Goal: Task Accomplishment & Management: Manage account settings

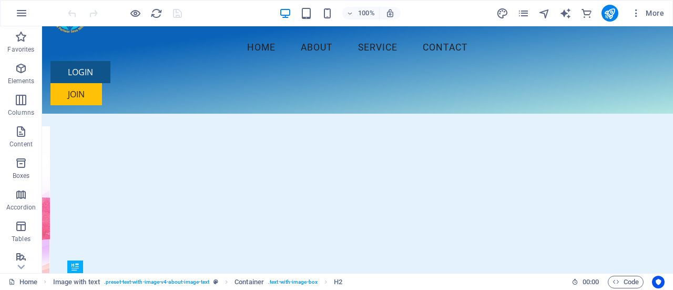
scroll to position [6, 0]
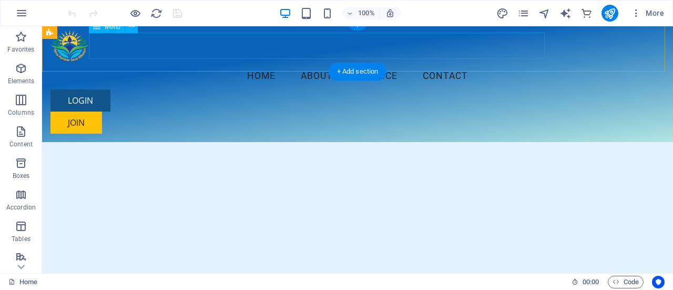
click at [217, 63] on nav "Home About Service Contact" at bounding box center [357, 76] width 614 height 26
select select
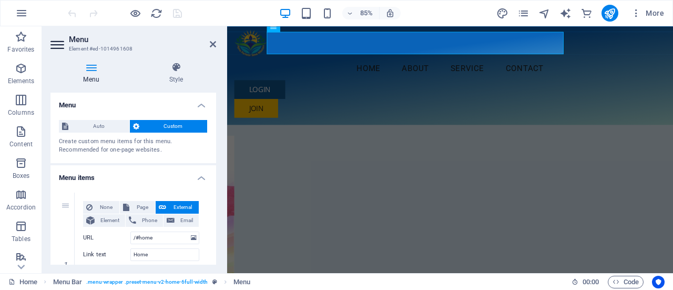
drag, startPoint x: 212, startPoint y: 107, endPoint x: 213, endPoint y: 114, distance: 7.4
click at [213, 114] on li "Menu Auto Custom Create custom menu items for this menu. Recommended for one-pa…" at bounding box center [133, 127] width 166 height 70
drag, startPoint x: 218, startPoint y: 120, endPoint x: 217, endPoint y: 130, distance: 9.5
click at [217, 130] on div "Menu Style Menu Auto Custom Create custom menu items for this menu. Recommended…" at bounding box center [133, 163] width 182 height 219
drag, startPoint x: 216, startPoint y: 128, endPoint x: 215, endPoint y: 146, distance: 17.9
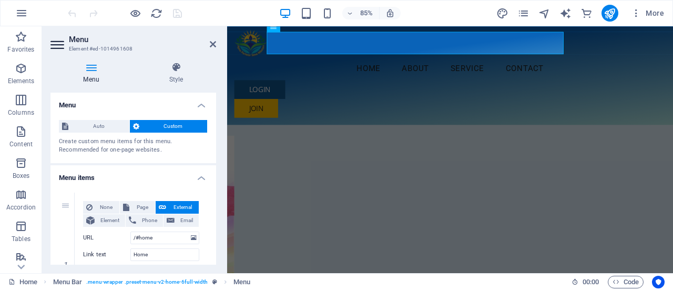
click at [215, 146] on div "Menu Style Menu Auto Custom Create custom menu items for this menu. Recommended…" at bounding box center [133, 163] width 182 height 219
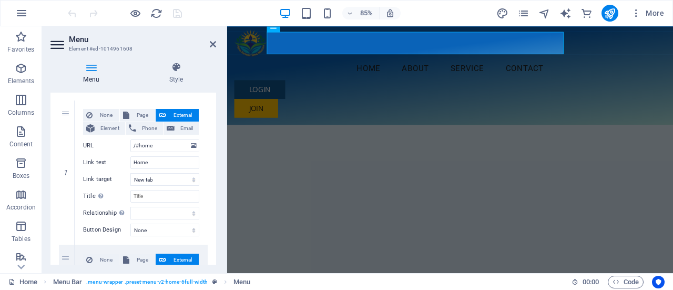
scroll to position [93, 0]
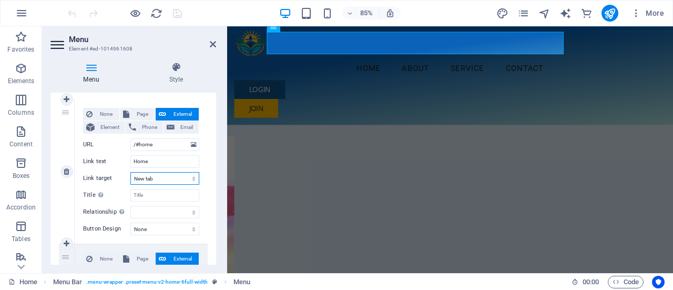
click at [174, 178] on select "New tab Same tab Overlay" at bounding box center [164, 178] width 69 height 13
drag, startPoint x: 150, startPoint y: 226, endPoint x: 150, endPoint y: 189, distance: 36.8
click at [150, 189] on div "None Page External Element Phone Email Page Home Subpage Legal Notice Privacy E…" at bounding box center [141, 171] width 133 height 144
click at [150, 174] on select "New tab Same tab Overlay" at bounding box center [164, 178] width 69 height 13
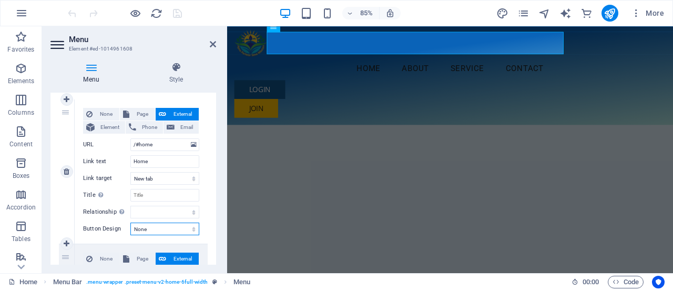
click at [144, 229] on select "None Default Primary Secondary" at bounding box center [164, 228] width 69 height 13
click at [149, 178] on select "New tab Same tab Overlay" at bounding box center [164, 178] width 69 height 13
click at [146, 226] on select "None Default Primary Secondary" at bounding box center [164, 228] width 69 height 13
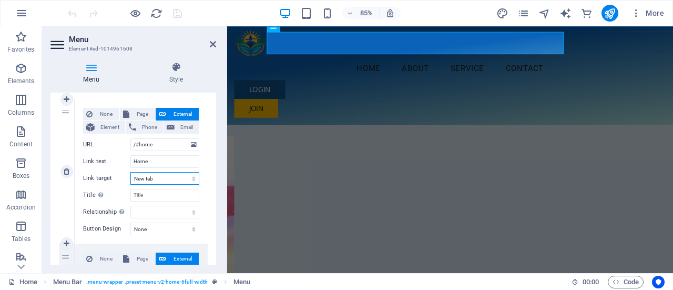
click at [152, 179] on select "New tab Same tab Overlay" at bounding box center [164, 178] width 69 height 13
select select
click at [130, 172] on select "New tab Same tab Overlay" at bounding box center [164, 178] width 69 height 13
select select
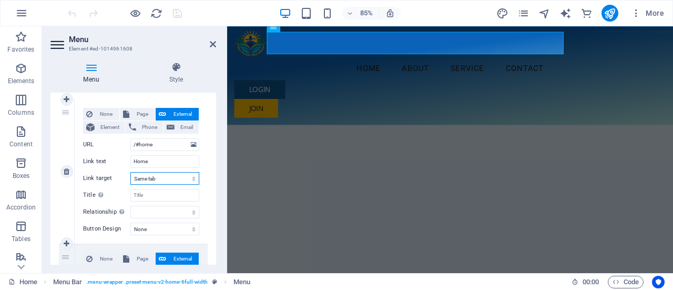
select select
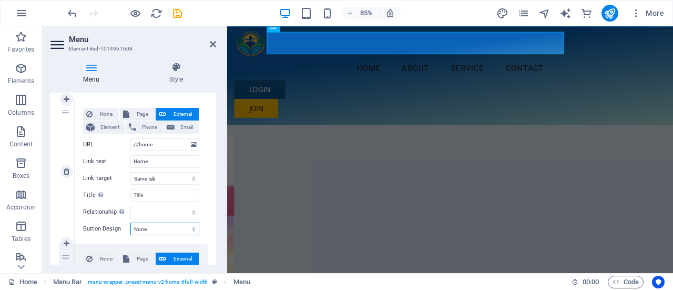
click at [169, 228] on select "None Default Primary Secondary" at bounding box center [164, 228] width 69 height 13
click at [204, 186] on div "None Page External Element Phone Email Page Home Subpage Legal Notice Privacy E…" at bounding box center [141, 171] width 133 height 144
click at [179, 14] on icon "save" at bounding box center [177, 13] width 12 height 12
checkbox input "false"
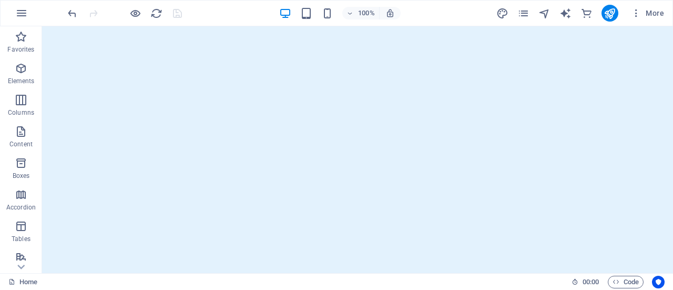
scroll to position [204, 0]
click at [122, 84] on icon at bounding box center [123, 79] width 6 height 11
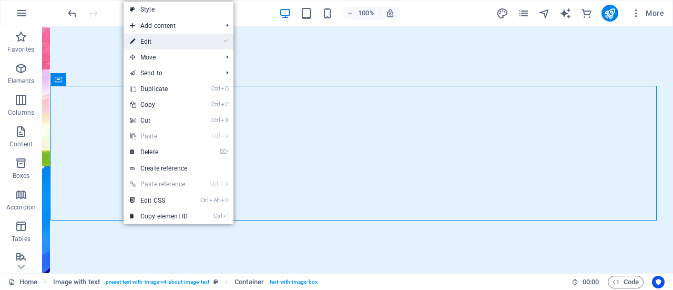
click at [179, 43] on link "⏎ Edit" at bounding box center [159, 42] width 70 height 16
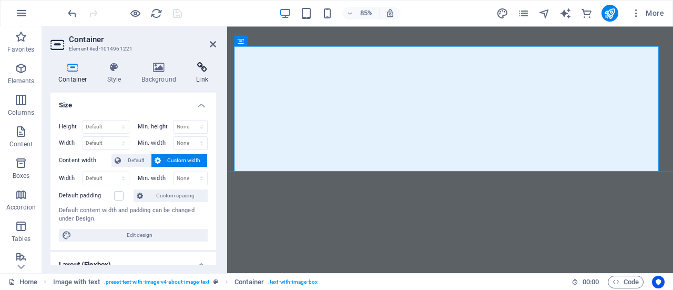
click at [204, 73] on h4 "Link" at bounding box center [202, 73] width 28 height 22
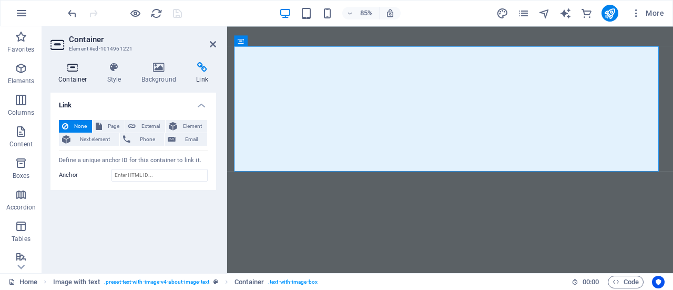
click at [70, 71] on icon at bounding box center [72, 67] width 45 height 11
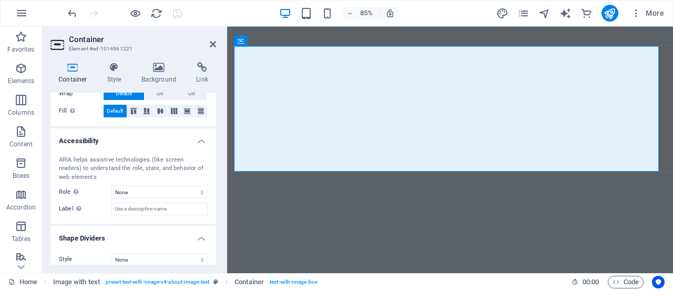
scroll to position [252, 0]
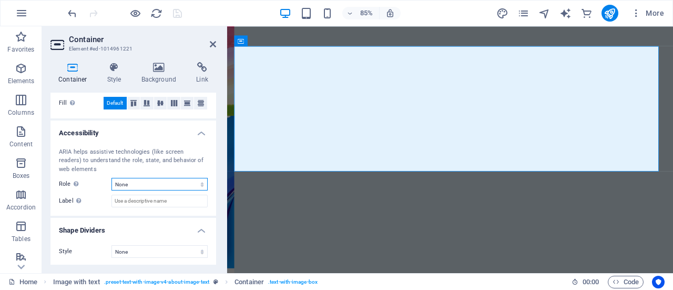
click at [161, 178] on select "None Alert Article Banner Comment Complementary Dialog Footer Header Marquee Pr…" at bounding box center [159, 184] width 96 height 13
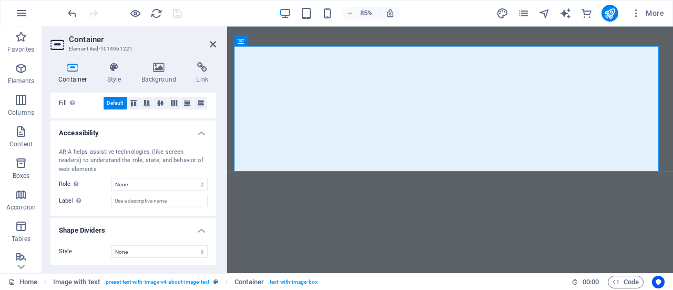
click at [210, 210] on div "ARIA helps assistive technologies (like screen readers) to understand the role,…" at bounding box center [133, 177] width 166 height 77
drag, startPoint x: 213, startPoint y: 209, endPoint x: 214, endPoint y: 194, distance: 14.8
click at [214, 194] on div "Size Height Default px rem % vh vw Min. height None px rem % vh vw Width Defaul…" at bounding box center [133, 178] width 166 height 172
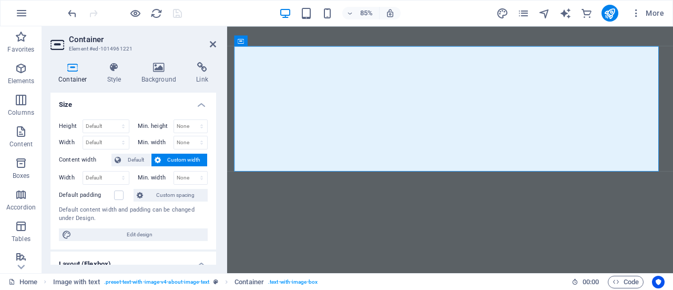
scroll to position [0, 0]
click at [110, 72] on icon at bounding box center [114, 67] width 30 height 11
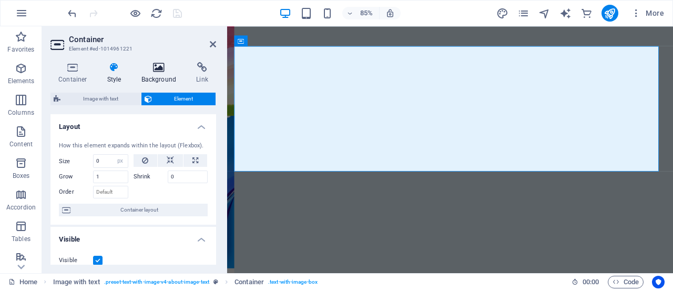
click at [161, 70] on icon at bounding box center [158, 67] width 51 height 11
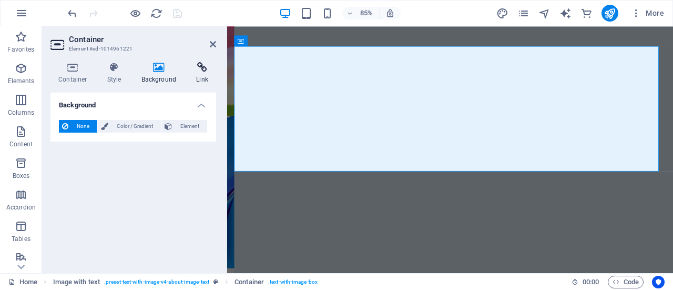
click at [200, 67] on icon at bounding box center [202, 67] width 28 height 11
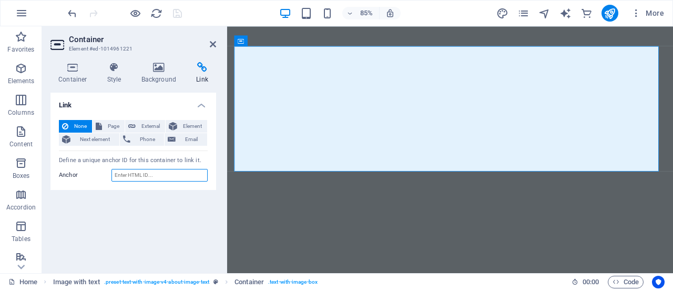
click at [121, 172] on input "Anchor" at bounding box center [159, 175] width 96 height 13
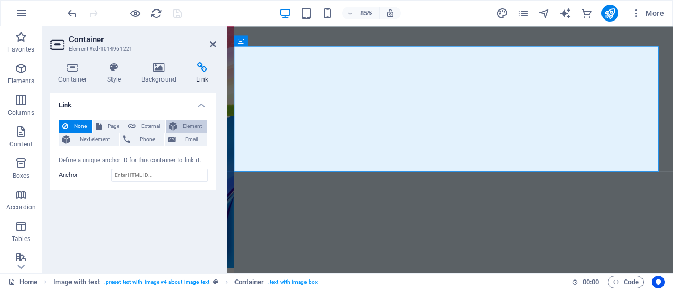
click at [179, 127] on button "Element" at bounding box center [187, 126] width 42 height 13
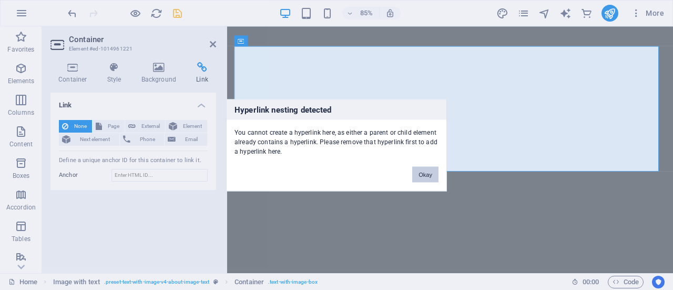
click at [421, 180] on button "Okay" at bounding box center [425, 174] width 26 height 16
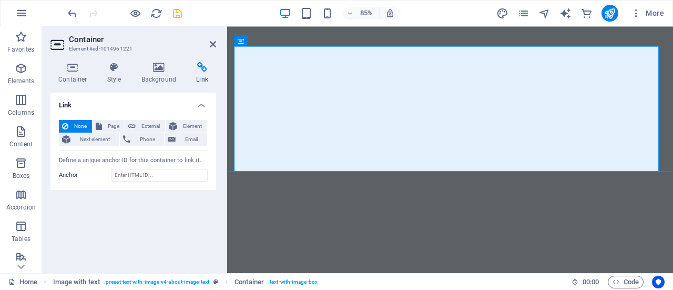
click at [65, 125] on icon at bounding box center [65, 126] width 6 height 13
click at [71, 73] on h4 "Container" at bounding box center [74, 73] width 49 height 22
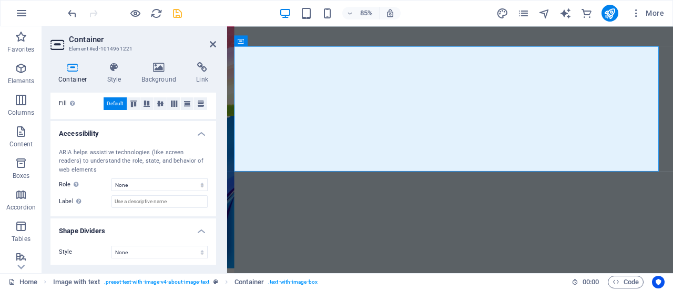
scroll to position [252, 0]
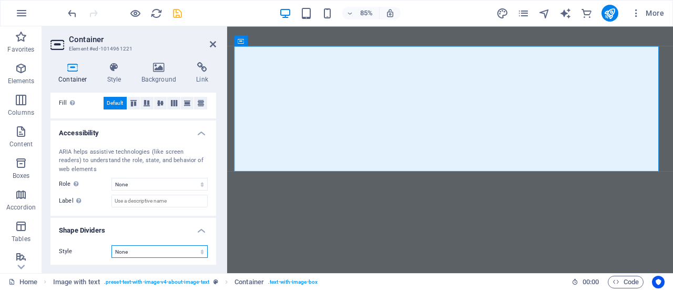
click at [185, 251] on select "None Triangle Square Diagonal Polygon 1 Polygon 2 Zigzag Multiple Zigzags Waves…" at bounding box center [159, 251] width 96 height 13
click at [78, 72] on icon at bounding box center [72, 67] width 45 height 11
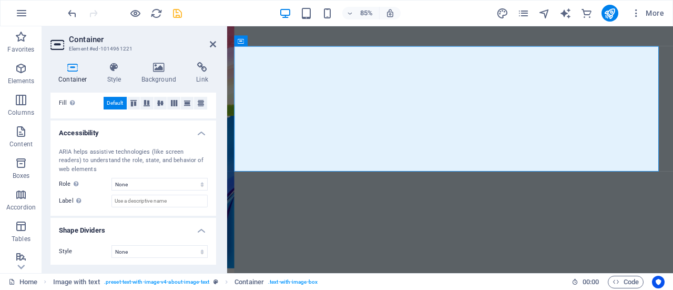
click at [212, 172] on div "ARIA helps assistive technologies (like screen readers) to understand the role,…" at bounding box center [133, 177] width 166 height 77
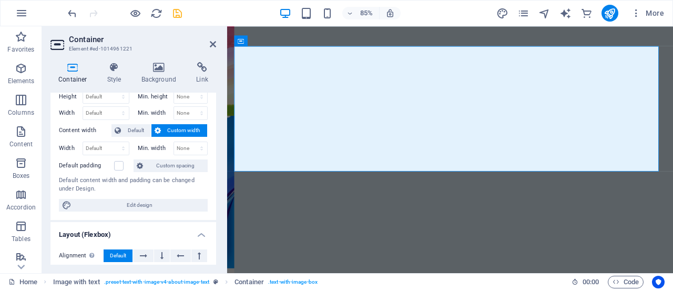
scroll to position [0, 0]
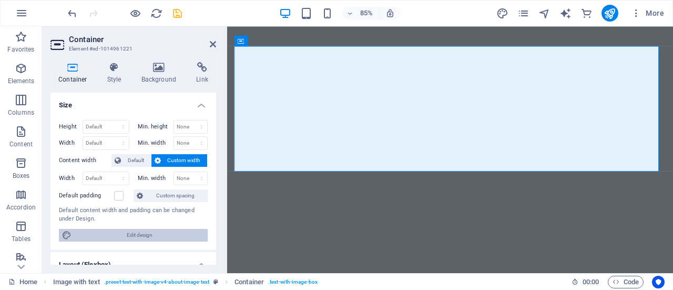
click at [144, 238] on span "Edit design" at bounding box center [140, 235] width 130 height 13
select select "px"
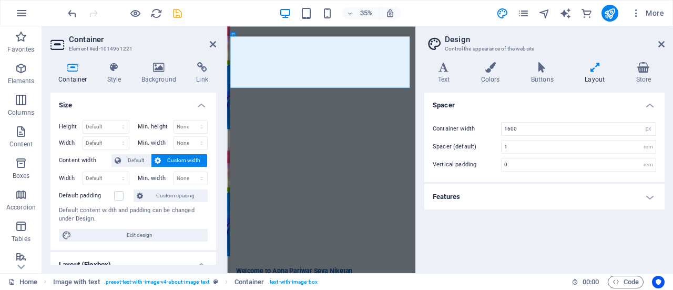
click at [589, 76] on h4 "Layout" at bounding box center [596, 73] width 51 height 22
click at [532, 67] on icon at bounding box center [541, 67] width 49 height 11
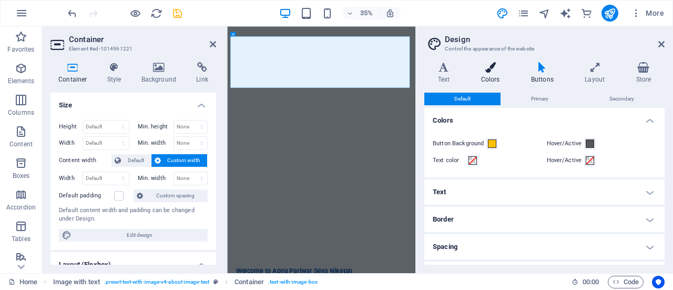
click at [489, 69] on icon at bounding box center [490, 67] width 46 height 11
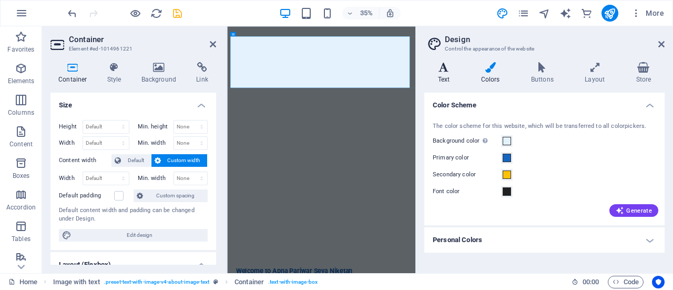
click at [448, 72] on icon at bounding box center [443, 67] width 39 height 11
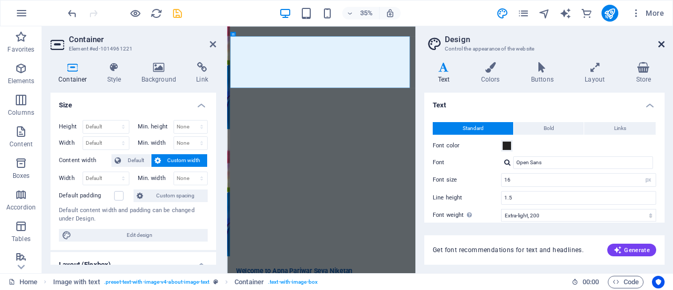
click at [662, 44] on icon at bounding box center [661, 44] width 6 height 8
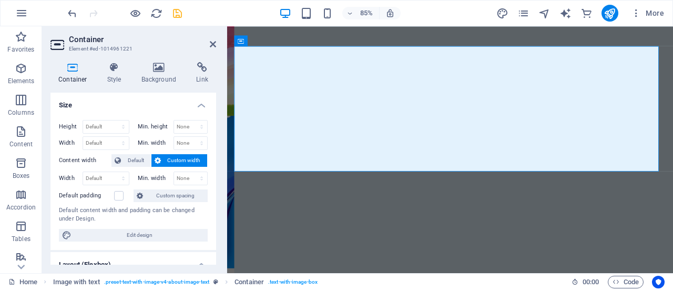
click at [217, 130] on div "Container Style Background Link Size Height Default px rem % vh vw Min. height …" at bounding box center [133, 163] width 182 height 219
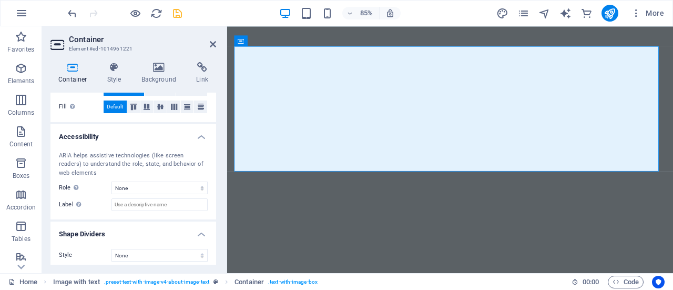
scroll to position [252, 0]
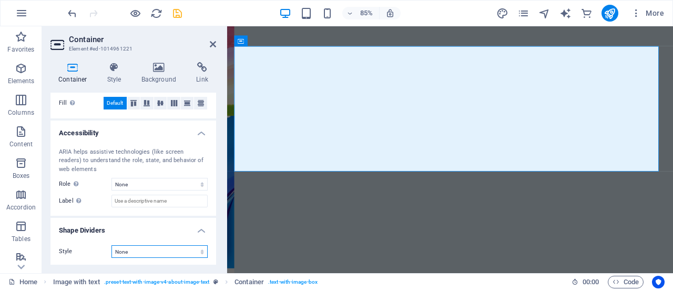
click at [189, 251] on select "None Triangle Square Diagonal Polygon 1 Polygon 2 Zigzag Multiple Zigzags Waves…" at bounding box center [159, 251] width 96 height 13
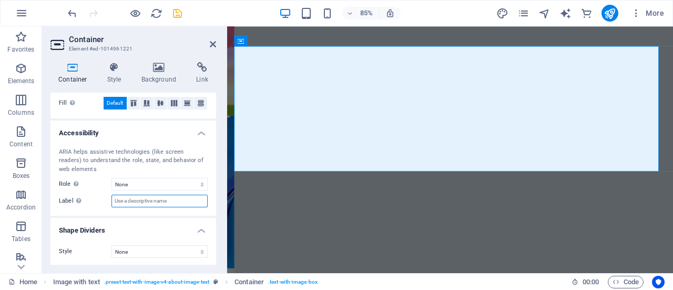
click at [169, 198] on input "Label Use the ARIA label to provide a clear and descriptive name for elements t…" at bounding box center [159, 200] width 96 height 13
click at [125, 199] on input "Label Use the ARIA label to provide a clear and descriptive name for elements t…" at bounding box center [159, 200] width 96 height 13
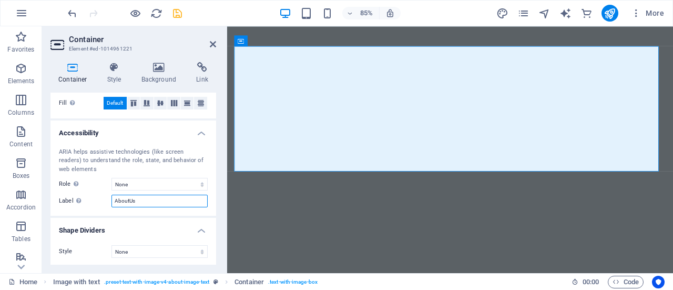
type input "AboutUs"
click at [130, 208] on div "ARIA helps assistive technologies (like screen readers) to understand the role,…" at bounding box center [133, 177] width 166 height 77
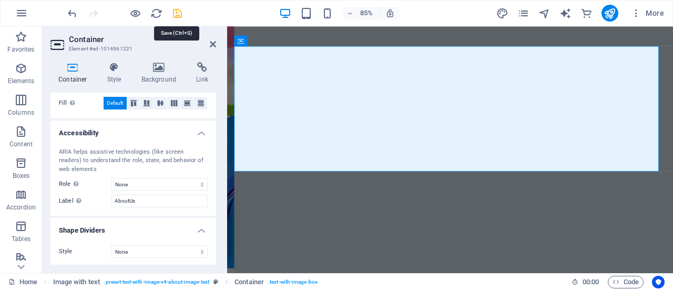
click at [178, 15] on icon "save" at bounding box center [177, 13] width 12 height 12
checkbox input "false"
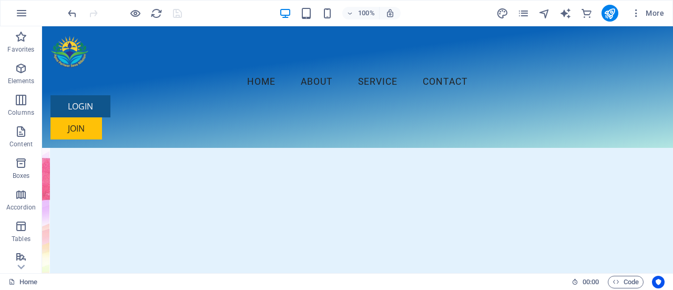
scroll to position [0, 0]
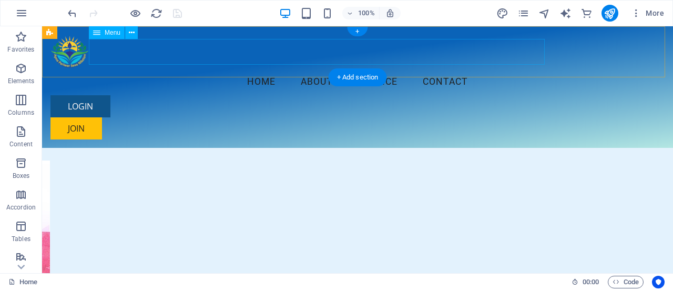
click at [264, 69] on nav "Home About Service Contact" at bounding box center [357, 82] width 614 height 26
select select
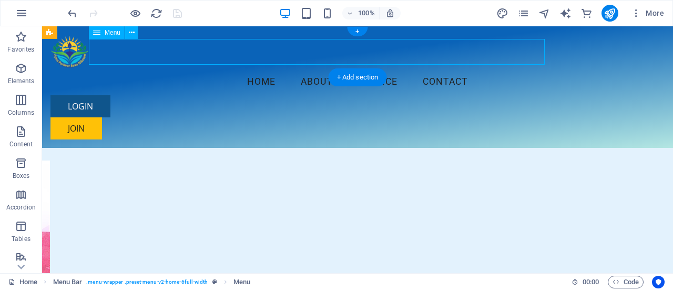
select select
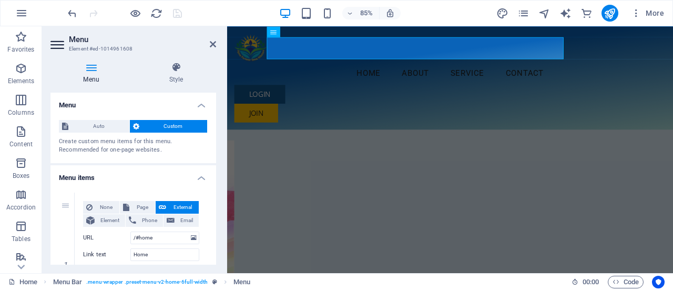
drag, startPoint x: 213, startPoint y: 115, endPoint x: 212, endPoint y: 130, distance: 15.8
click at [212, 130] on div "Auto Custom Create custom menu items for this menu. Recommended for one-page we…" at bounding box center [133, 137] width 166 height 52
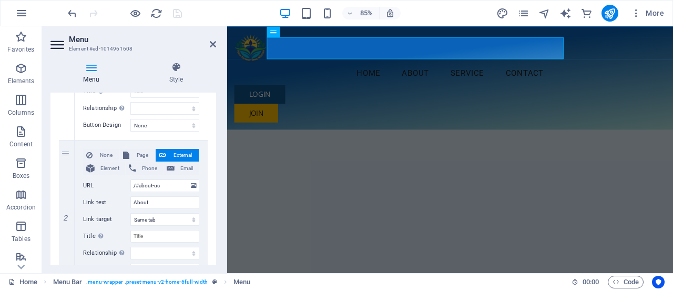
scroll to position [198, 0]
click at [149, 187] on input "/#about-us" at bounding box center [164, 184] width 69 height 13
click at [99, 167] on span "Element" at bounding box center [110, 166] width 24 height 13
select select
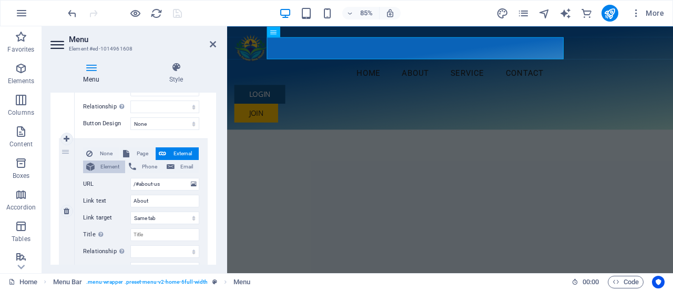
select select
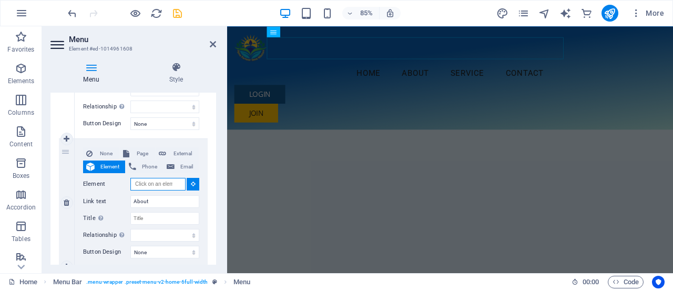
click at [171, 179] on input "Element" at bounding box center [157, 184] width 55 height 13
click at [168, 180] on input "Element" at bounding box center [157, 184] width 55 height 13
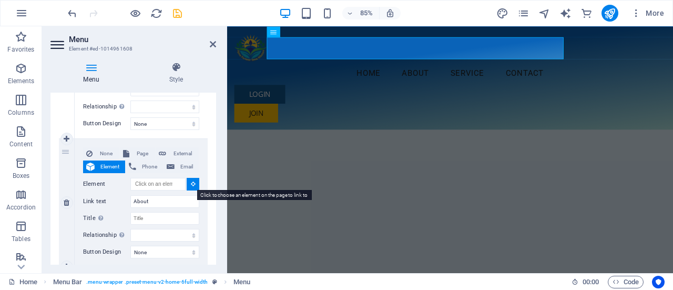
click at [191, 185] on icon at bounding box center [193, 183] width 5 height 5
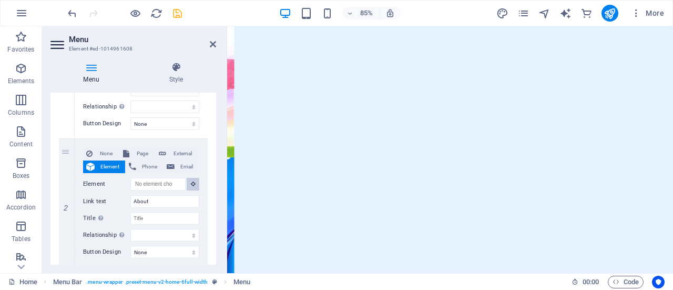
scroll to position [160, 0]
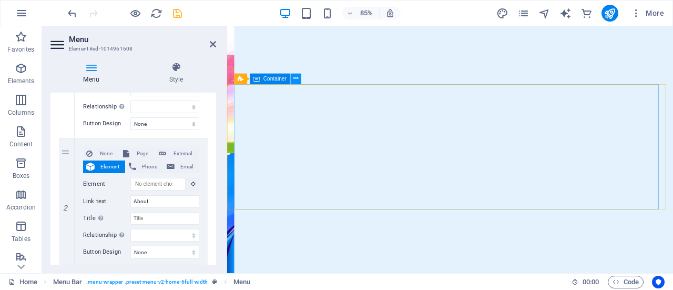
click at [297, 78] on icon at bounding box center [295, 78] width 5 height 9
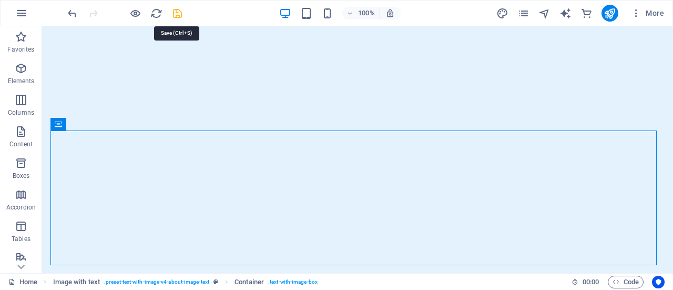
click at [173, 8] on icon "save" at bounding box center [177, 13] width 12 height 12
checkbox input "false"
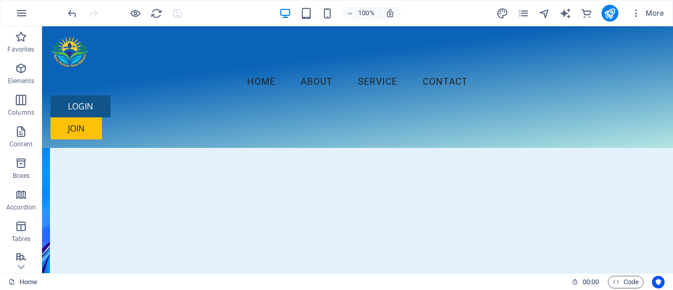
scroll to position [0, 0]
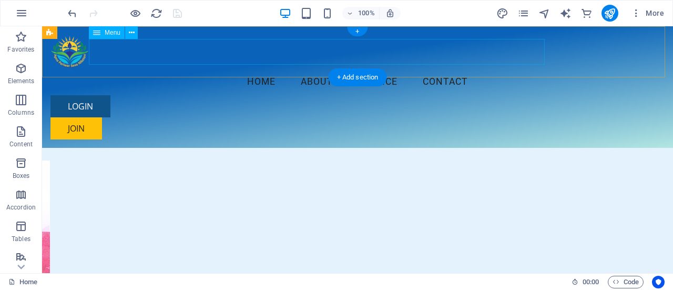
click at [273, 69] on nav "Home About Service Contact" at bounding box center [357, 82] width 614 height 26
select select
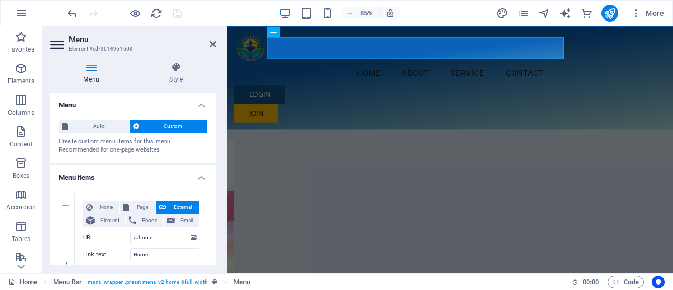
drag, startPoint x: 216, startPoint y: 115, endPoint x: 216, endPoint y: 133, distance: 18.4
click at [216, 133] on div "Menu Style Menu Auto Custom Create custom menu items for this menu. Recommended…" at bounding box center [133, 163] width 182 height 219
drag, startPoint x: 213, startPoint y: 127, endPoint x: 214, endPoint y: 150, distance: 23.1
click at [214, 150] on div "Menu Auto Custom Create custom menu items for this menu. Recommended for one-pa…" at bounding box center [133, 178] width 166 height 172
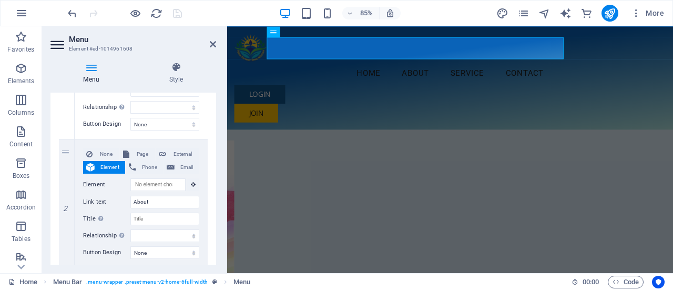
scroll to position [198, 0]
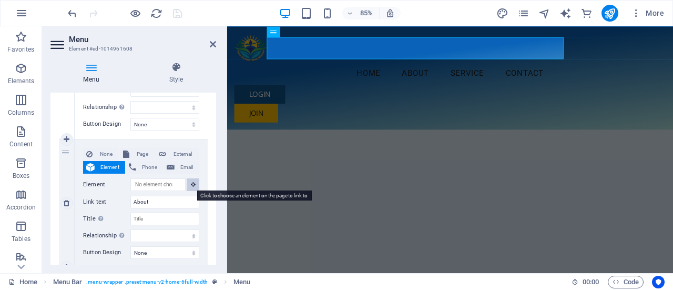
click at [191, 184] on icon at bounding box center [193, 183] width 5 height 5
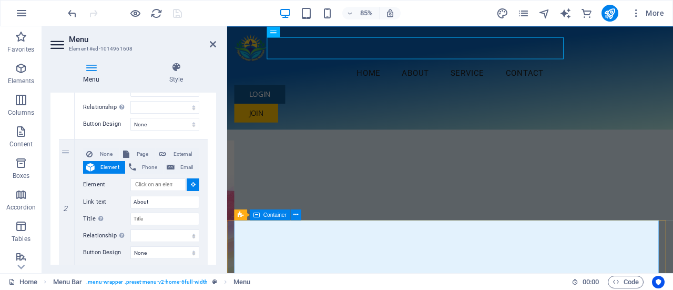
select select
type input "#ed-1014961221"
select select
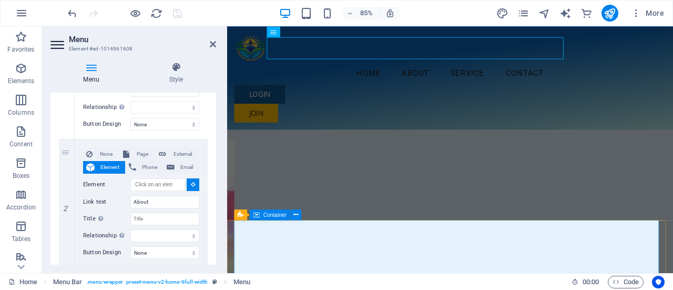
select select
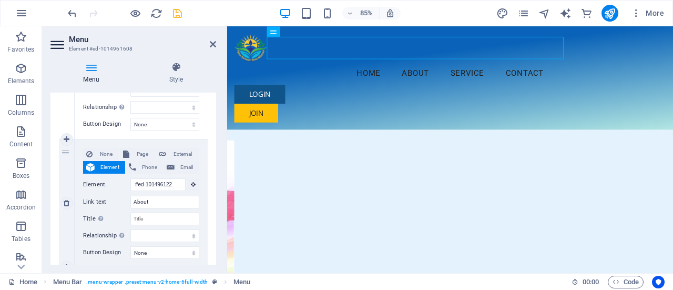
scroll to position [0, 0]
click at [173, 12] on icon "save" at bounding box center [177, 13] width 12 height 12
checkbox input "false"
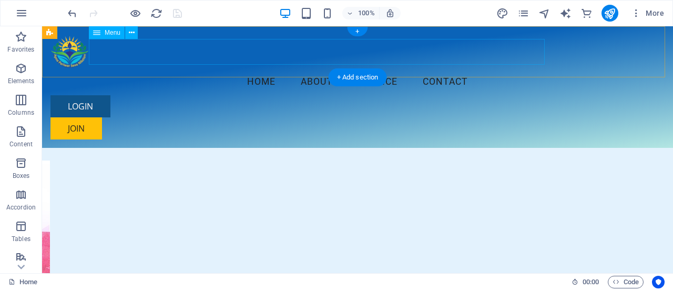
click at [333, 69] on nav "Home About Service Contact" at bounding box center [357, 82] width 614 height 26
select select
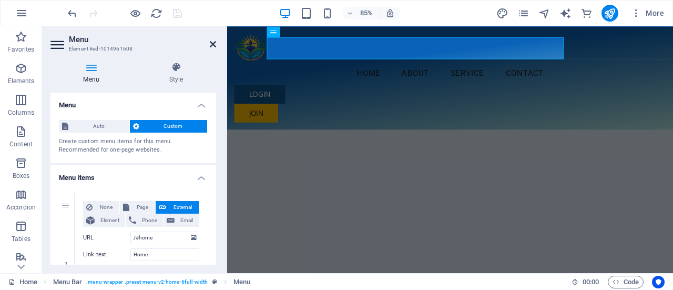
click at [210, 45] on icon at bounding box center [213, 44] width 6 height 8
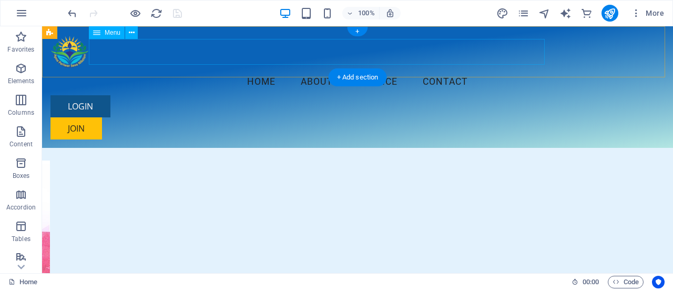
click at [291, 69] on nav "Home About Service Contact" at bounding box center [357, 82] width 614 height 26
select select
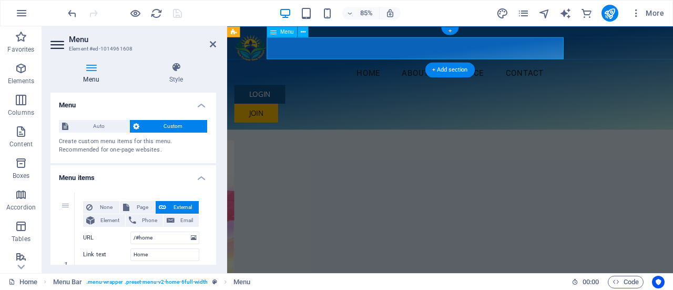
click at [398, 69] on nav "Home About Service Contact" at bounding box center [489, 82] width 508 height 26
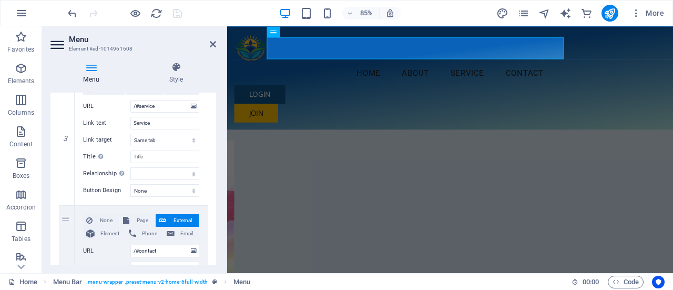
scroll to position [518, 0]
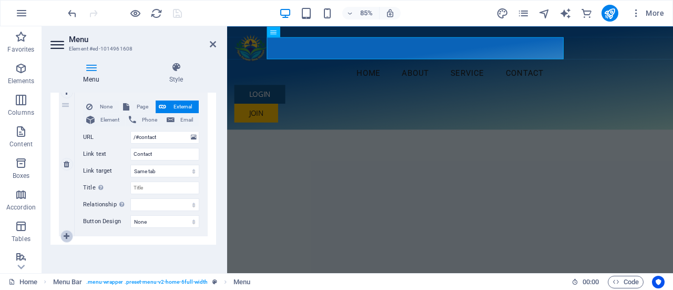
click at [68, 235] on icon at bounding box center [67, 235] width 6 height 7
select select
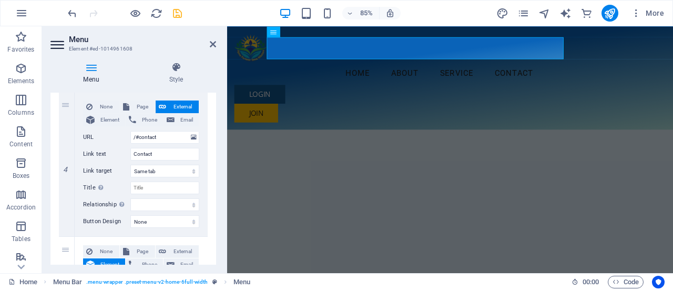
drag, startPoint x: 218, startPoint y: 211, endPoint x: 219, endPoint y: 223, distance: 12.6
click at [219, 223] on div "Menu Style Menu Auto Custom Create custom menu items for this menu. Recommended…" at bounding box center [133, 163] width 182 height 219
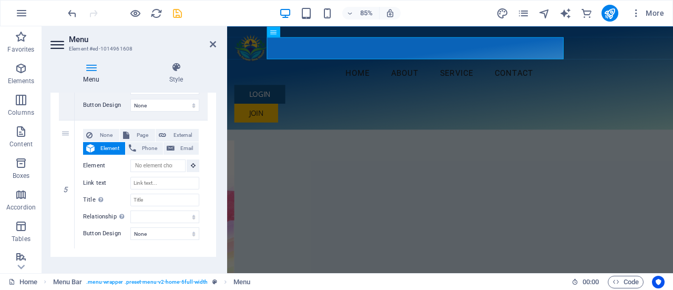
scroll to position [637, 0]
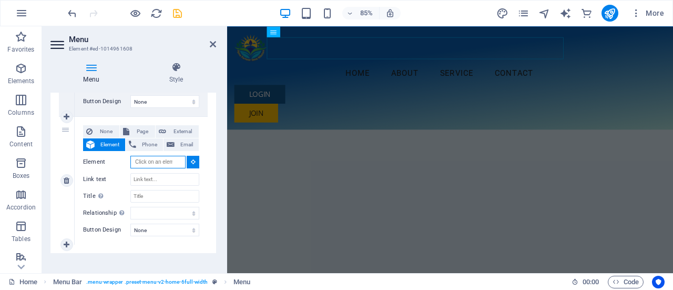
click at [145, 162] on input "Element" at bounding box center [157, 162] width 55 height 13
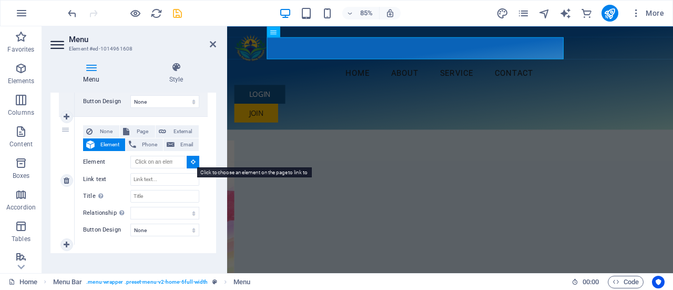
click at [191, 159] on icon at bounding box center [193, 161] width 5 height 5
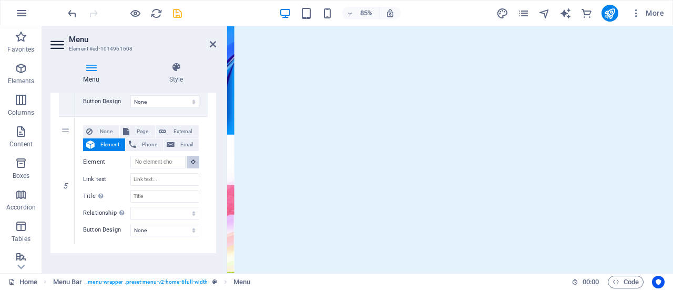
scroll to position [366, 0]
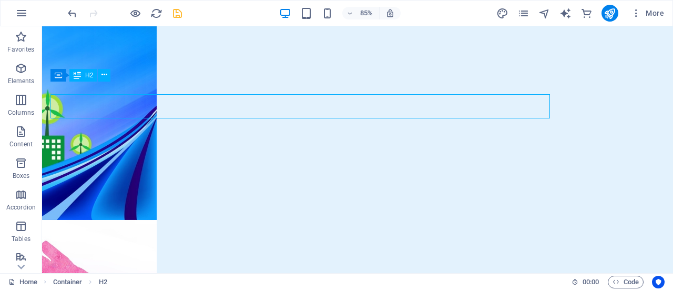
scroll to position [402, 0]
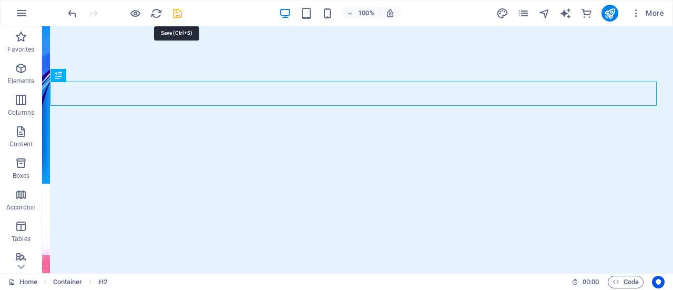
click at [180, 15] on icon "save" at bounding box center [177, 13] width 12 height 12
checkbox input "false"
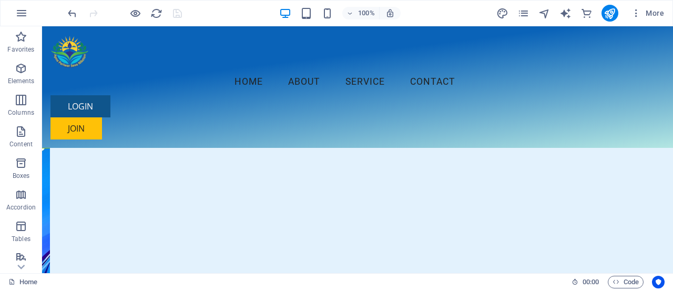
scroll to position [0, 0]
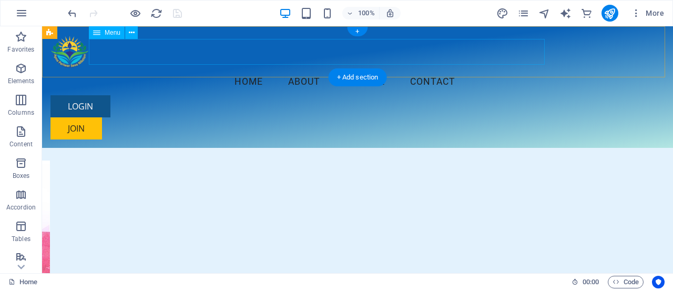
click at [331, 69] on nav "Home About Service Contact" at bounding box center [357, 82] width 614 height 26
select select
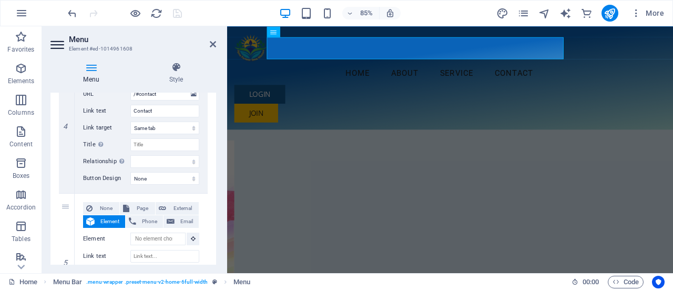
scroll to position [646, 0]
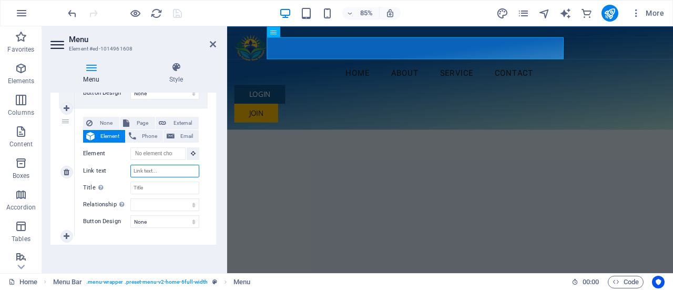
click at [153, 172] on input "Link text" at bounding box center [164, 170] width 69 height 13
type input "W"
select select
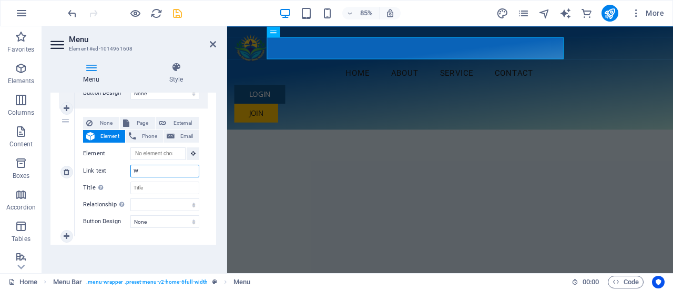
select select
type input "We"
select select
type input "We D"
select select
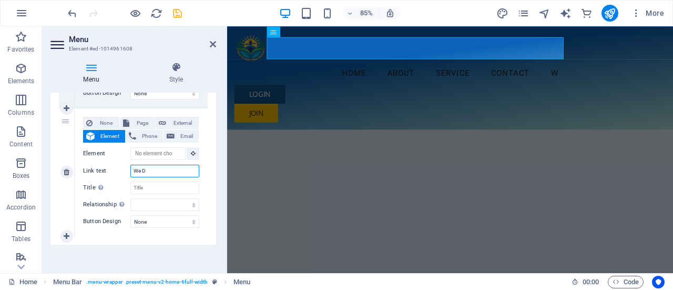
select select
type input "We Do"
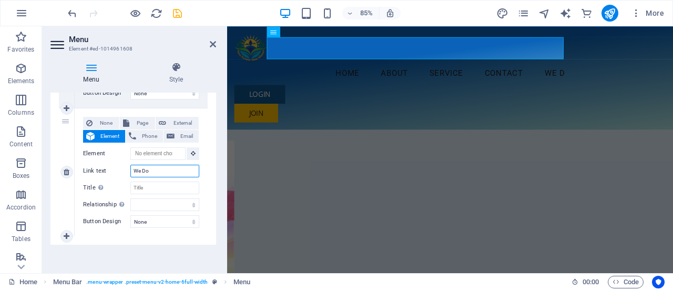
select select
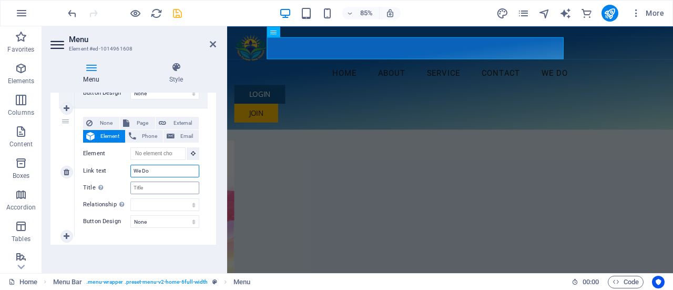
type input "We Do"
click at [160, 181] on input "Title Additional link description, should not be the same as the link text. The…" at bounding box center [164, 187] width 69 height 13
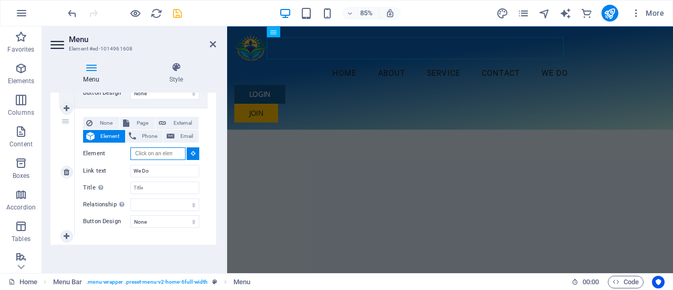
click at [159, 151] on input "Element" at bounding box center [157, 153] width 55 height 13
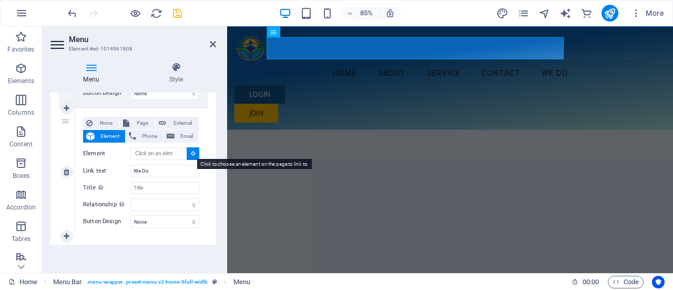
click at [191, 153] on icon at bounding box center [193, 152] width 5 height 5
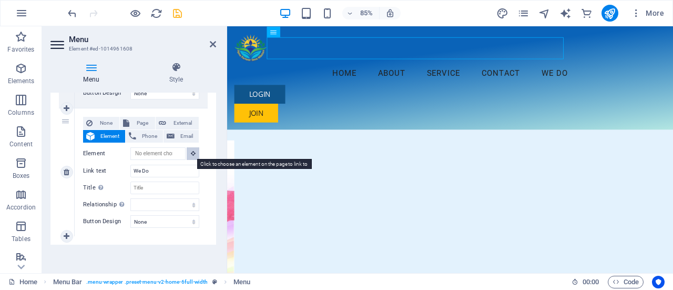
click at [191, 151] on icon at bounding box center [193, 152] width 5 height 5
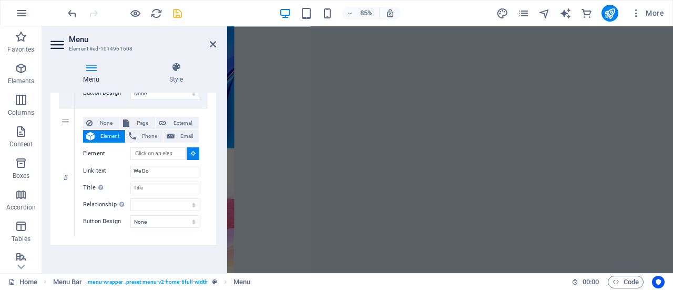
scroll to position [366, 0]
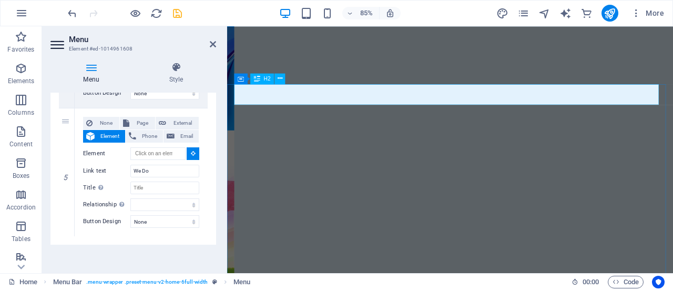
select select
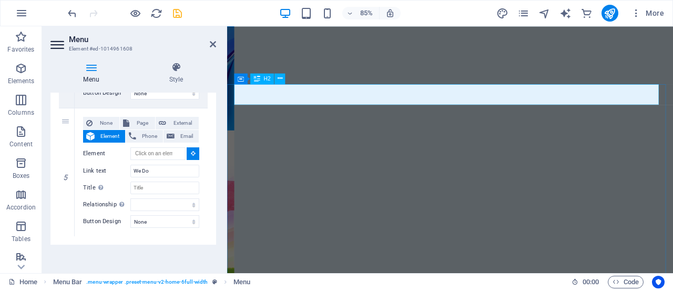
type input "#ed-1014961656"
select select
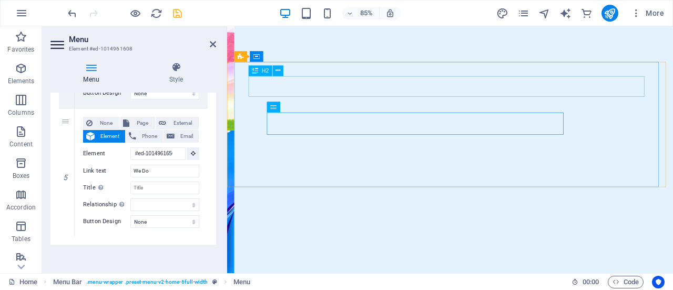
scroll to position [0, 0]
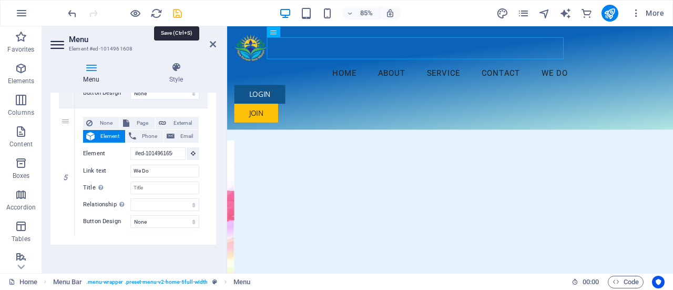
click at [177, 15] on icon "save" at bounding box center [177, 13] width 12 height 12
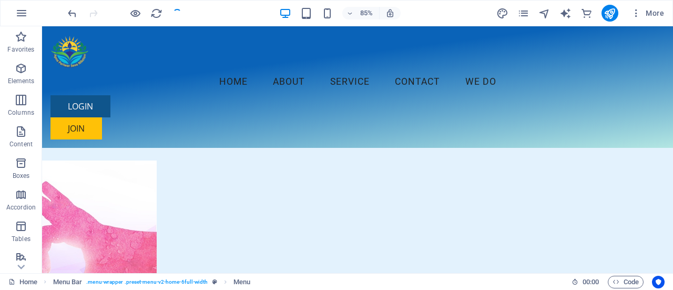
checkbox input "false"
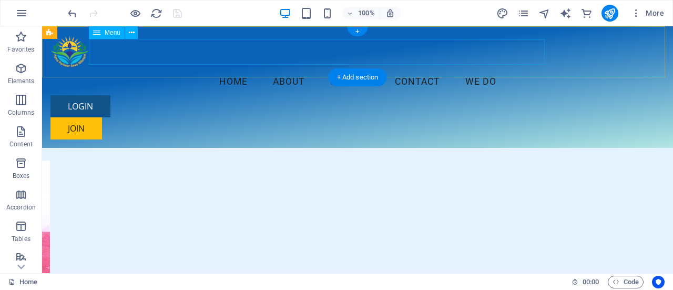
click at [415, 69] on nav "Home About Service Contact We Do" at bounding box center [357, 82] width 614 height 26
select select
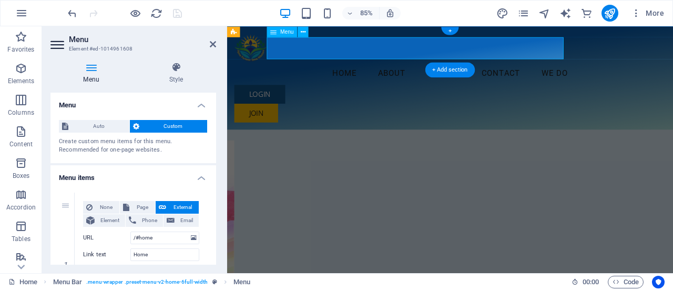
click at [448, 69] on nav "Home About Service Contact We Do" at bounding box center [489, 82] width 508 height 26
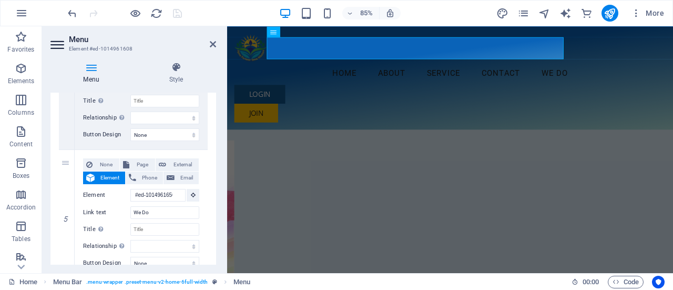
scroll to position [626, 0]
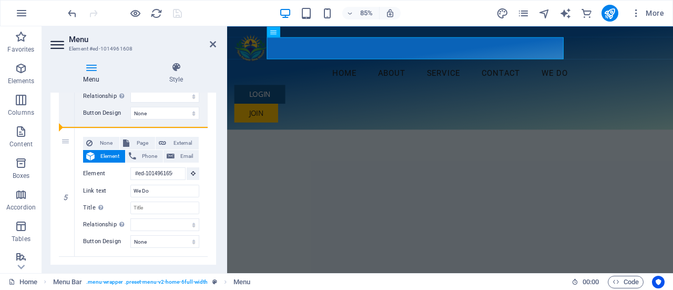
drag, startPoint x: 64, startPoint y: 145, endPoint x: 70, endPoint y: 65, distance: 80.6
click at [70, 65] on div "Menu Style Menu Auto Custom Create custom menu items for this menu. Recommended…" at bounding box center [133, 163] width 166 height 202
select select
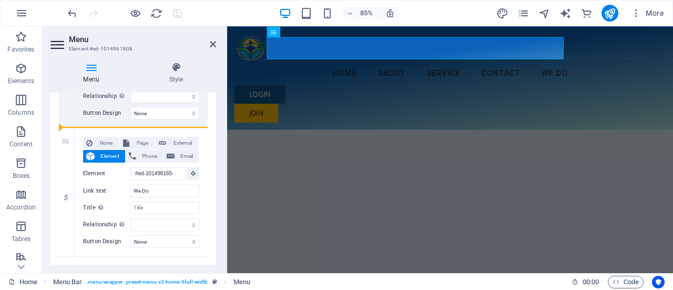
select select
drag, startPoint x: 64, startPoint y: 139, endPoint x: 73, endPoint y: 65, distance: 74.6
click at [73, 65] on div "Menu Style Menu Auto Custom Create custom menu items for this menu. Recommended…" at bounding box center [133, 163] width 166 height 202
select select
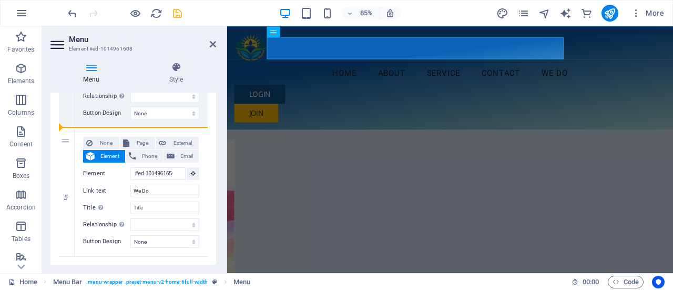
select select
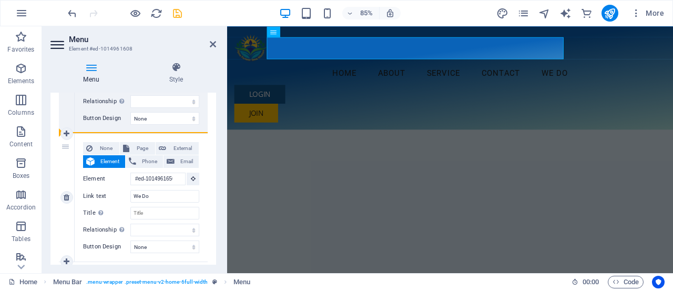
click at [66, 145] on div "5" at bounding box center [67, 197] width 16 height 128
select select
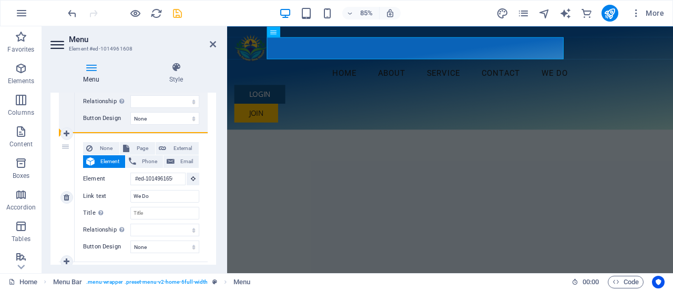
select select
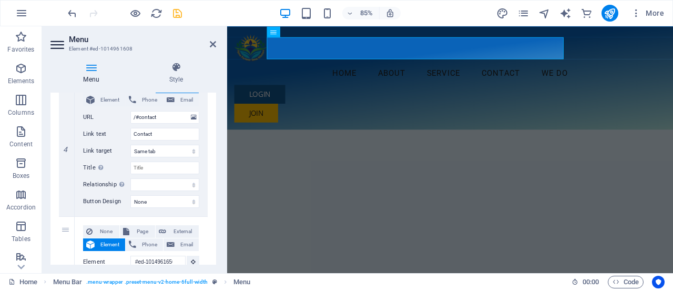
scroll to position [531, 0]
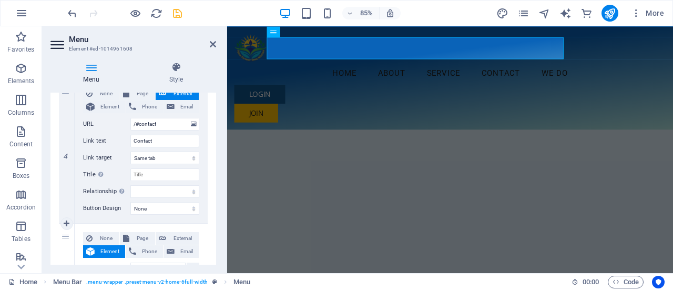
click at [66, 236] on div "5" at bounding box center [67, 287] width 16 height 128
drag, startPoint x: 66, startPoint y: 236, endPoint x: 65, endPoint y: 97, distance: 139.3
click at [65, 97] on div "1 None Page External Element Phone Email Page Home Subpage Legal Notice Privacy…" at bounding box center [133, 7] width 149 height 690
select select
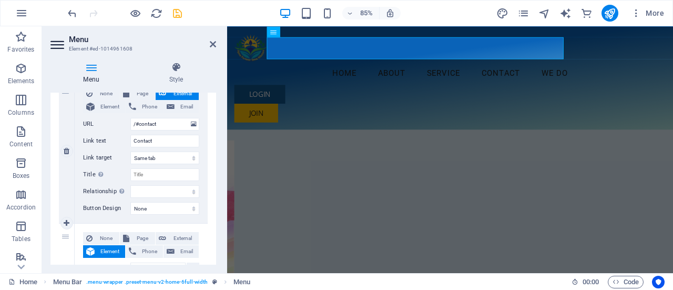
select select
type input "#ed-1014961656"
type input "We Do"
select select
type input "/#contact"
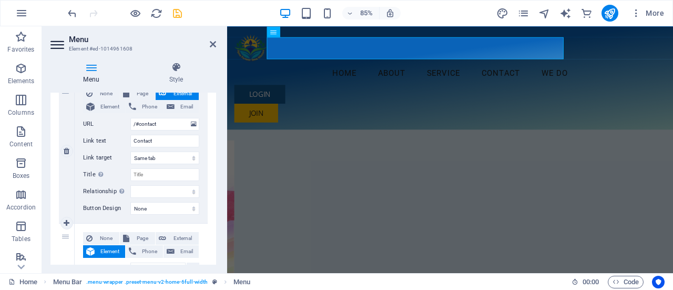
type input "Contact"
select select
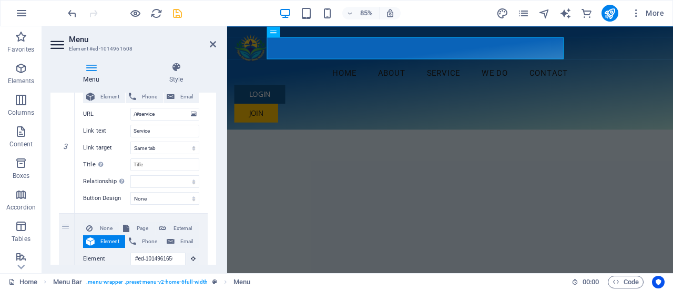
scroll to position [393, 0]
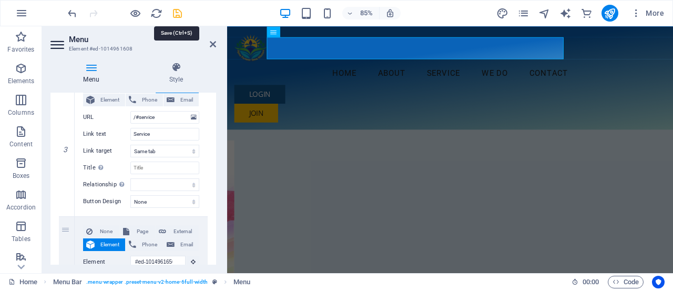
click at [174, 15] on icon "save" at bounding box center [177, 13] width 12 height 12
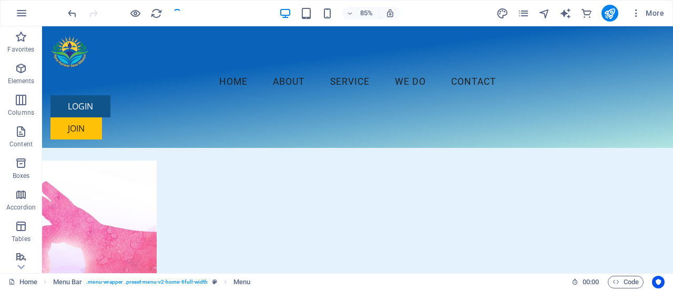
checkbox input "false"
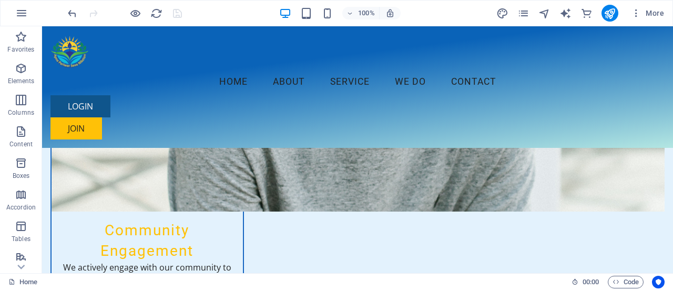
scroll to position [0, 0]
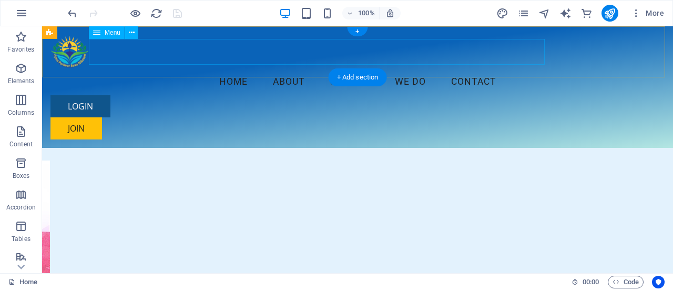
click at [415, 69] on nav "Home About Service We Do Contact" at bounding box center [357, 82] width 614 height 26
select select
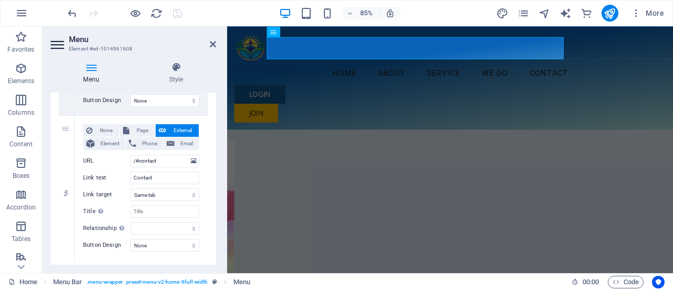
scroll to position [646, 0]
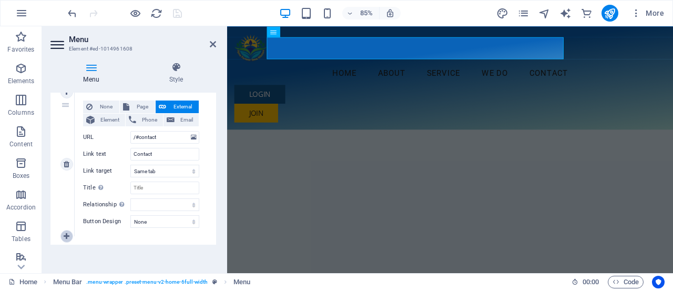
click at [64, 233] on icon at bounding box center [67, 235] width 6 height 7
select select
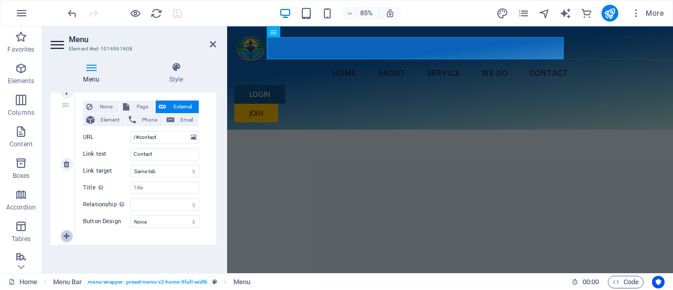
select select
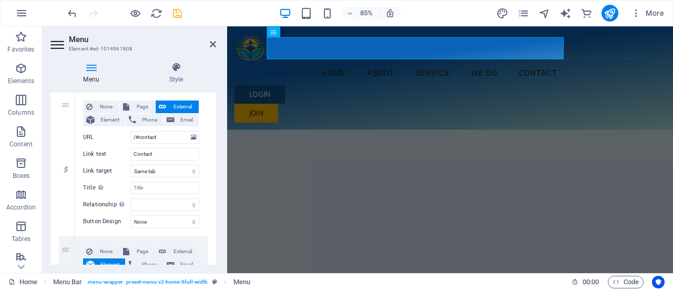
drag, startPoint x: 216, startPoint y: 222, endPoint x: 216, endPoint y: 246, distance: 23.6
click at [216, 246] on div "Menu Style Menu Auto Custom Create custom menu items for this menu. Recommended…" at bounding box center [133, 163] width 182 height 219
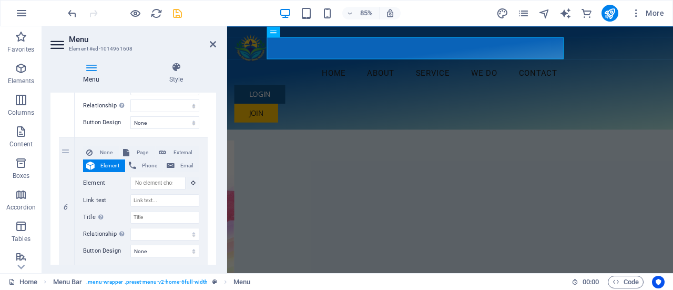
scroll to position [774, 0]
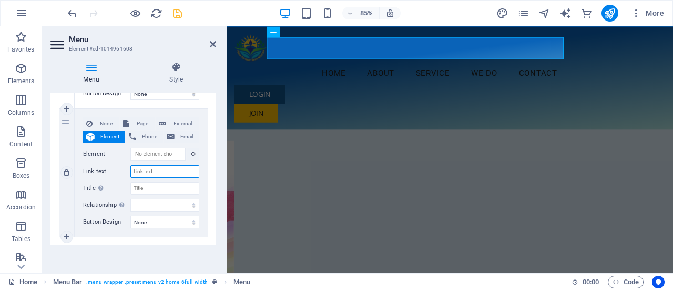
click at [157, 168] on input "Link text" at bounding box center [164, 171] width 69 height 13
type input "B"
select select
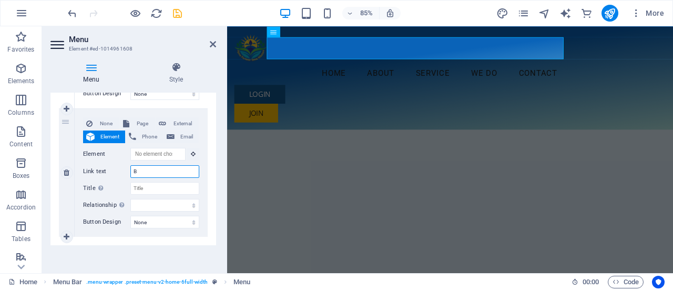
select select
type input "Blog"
select select
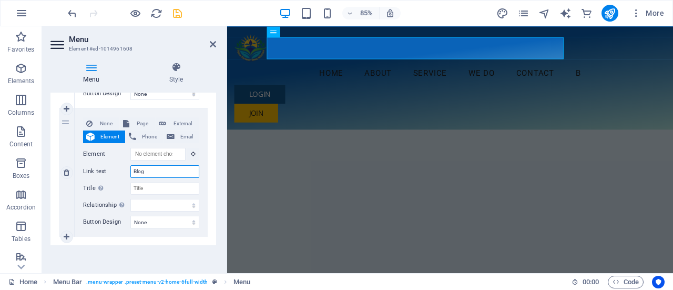
select select
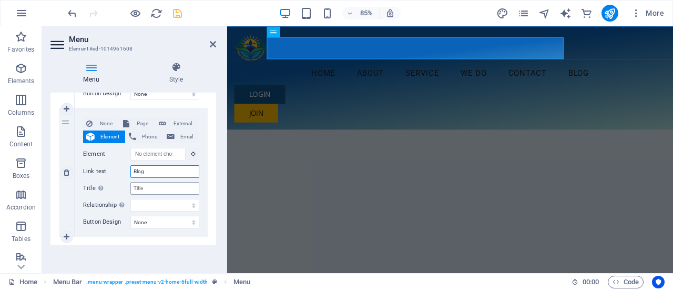
type input "Blog"
click at [149, 189] on input "Title Additional link description, should not be the same as the link text. The…" at bounding box center [164, 188] width 69 height 13
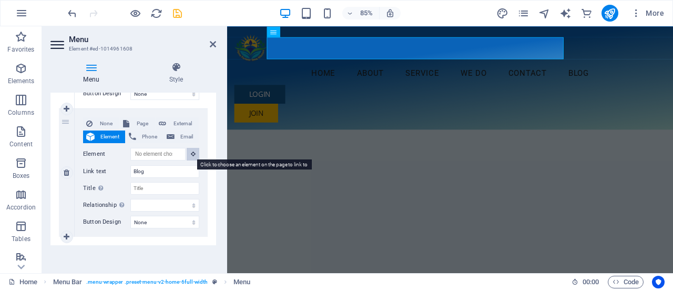
click at [188, 156] on button at bounding box center [193, 154] width 13 height 13
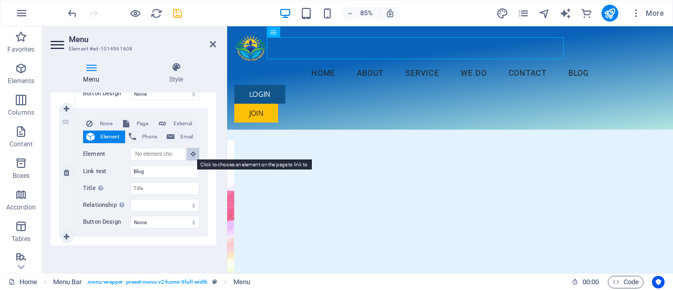
click at [188, 156] on button at bounding box center [193, 154] width 13 height 13
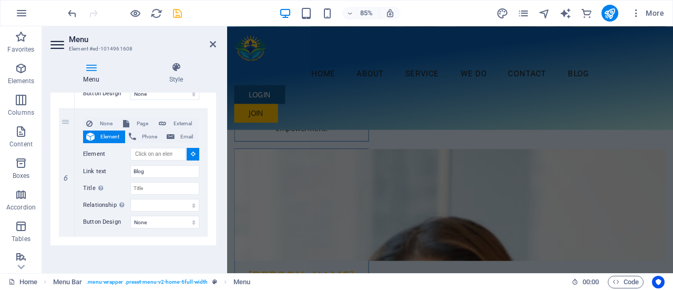
scroll to position [2832, 0]
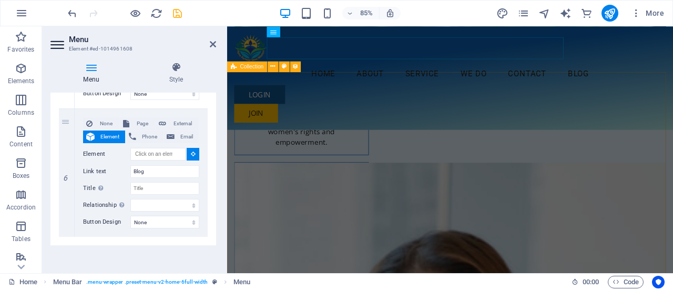
click at [246, 67] on span "Collection" at bounding box center [252, 66] width 24 height 5
select select
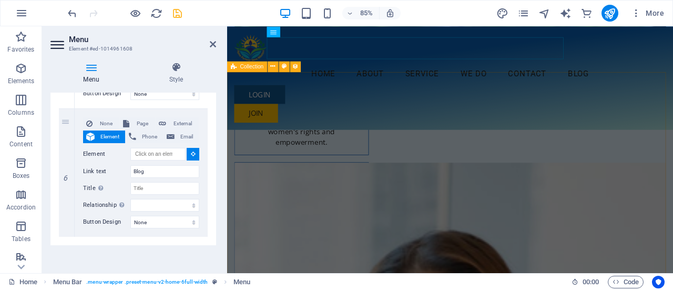
select select
type input "#ed-1014961473"
select select
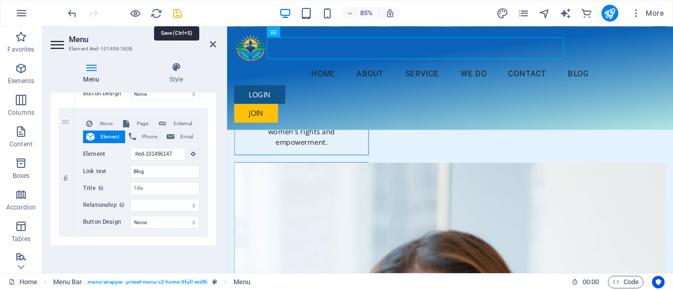
click at [176, 15] on icon "save" at bounding box center [177, 13] width 12 height 12
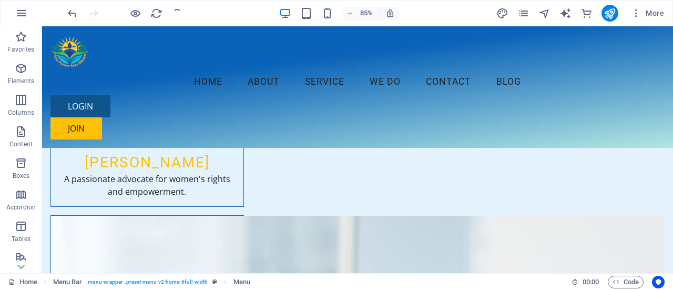
checkbox input "false"
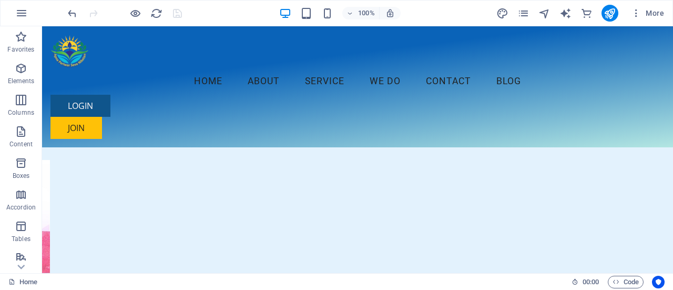
scroll to position [0, 0]
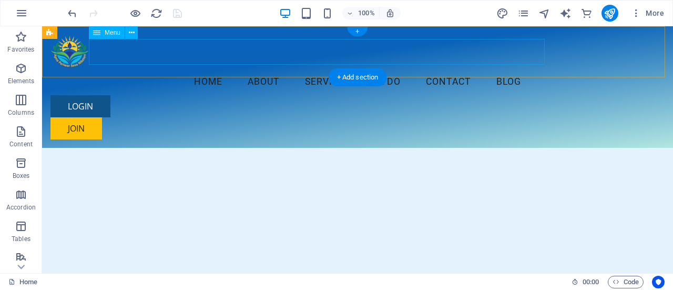
click at [393, 69] on nav "Home About Service We Do Contact Blog" at bounding box center [357, 82] width 614 height 26
select select
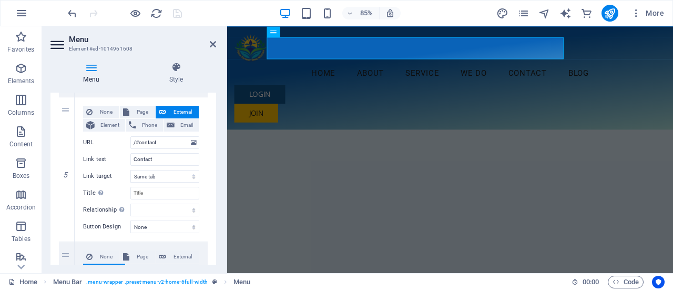
scroll to position [635, 0]
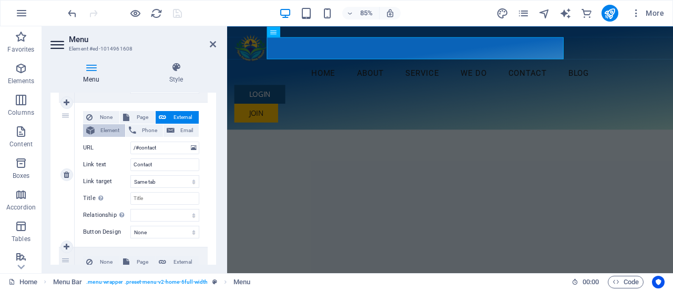
click at [110, 128] on span "Element" at bounding box center [110, 130] width 24 height 13
select select
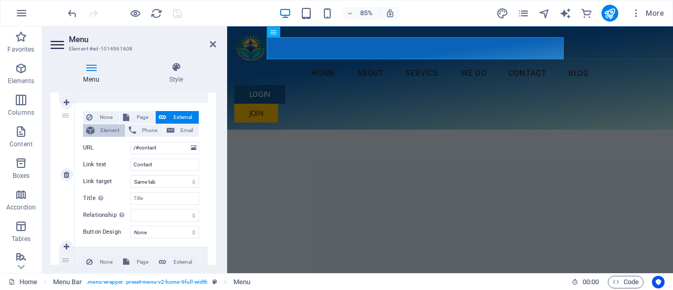
select select
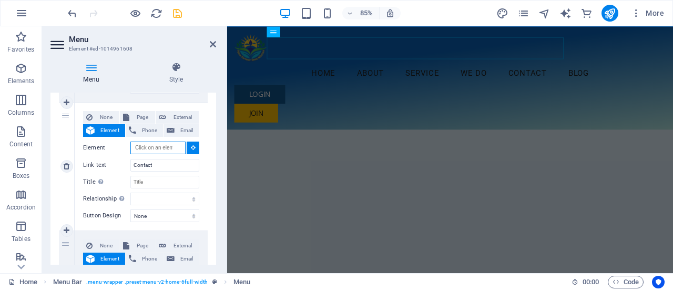
click at [151, 148] on input "Element" at bounding box center [157, 147] width 55 height 13
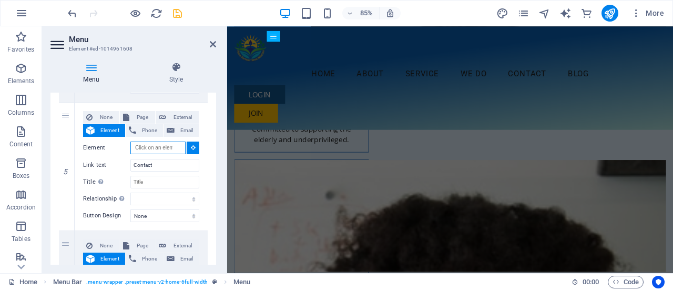
scroll to position [3424, 0]
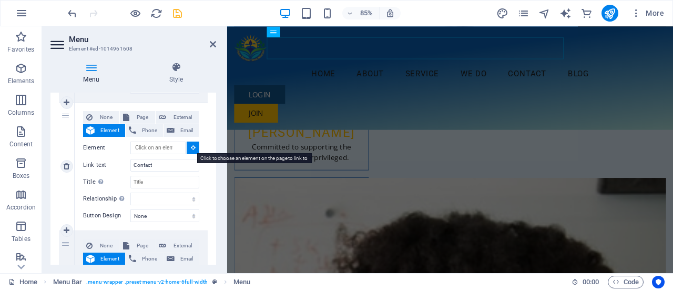
click at [192, 147] on icon at bounding box center [193, 147] width 5 height 5
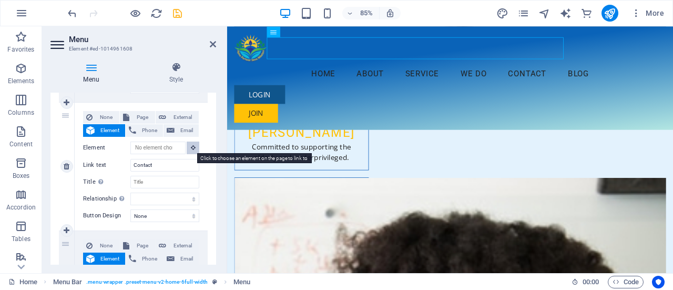
click at [191, 148] on icon at bounding box center [193, 147] width 5 height 5
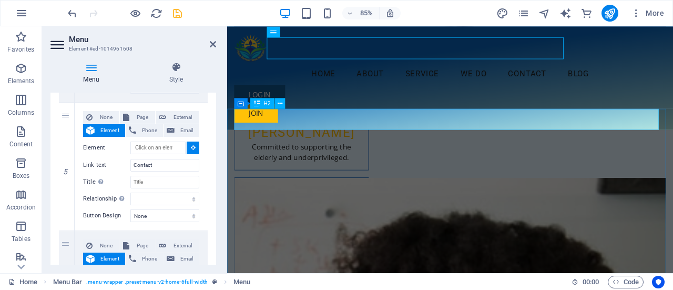
select select
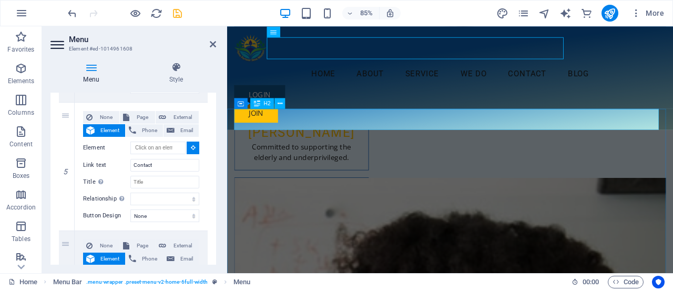
type input "#ed-1014961347"
select select
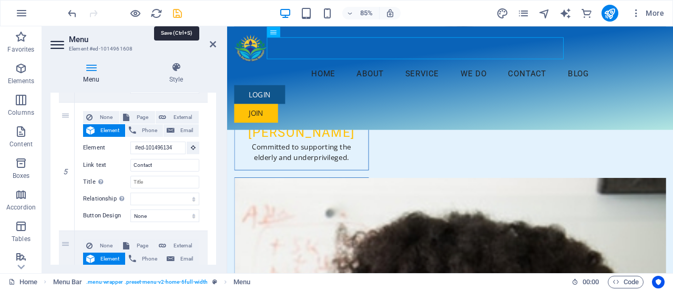
click at [178, 12] on icon "save" at bounding box center [177, 13] width 12 height 12
checkbox input "false"
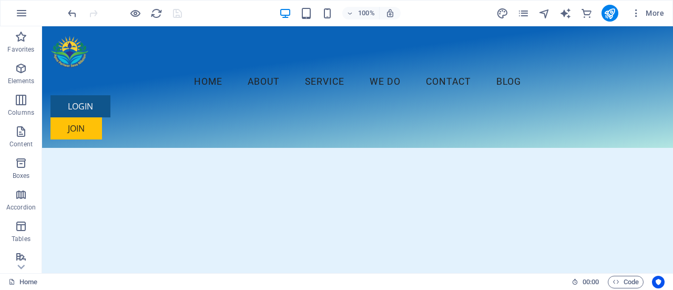
scroll to position [3327, 0]
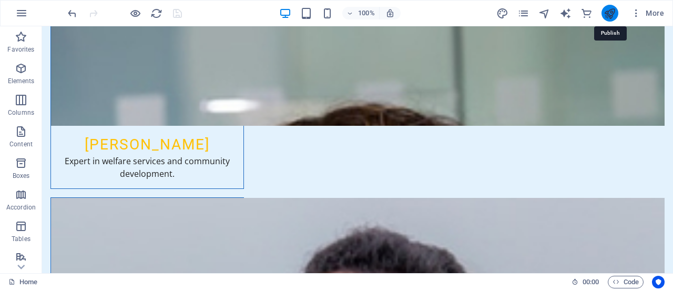
click at [607, 18] on icon "publish" at bounding box center [609, 13] width 12 height 12
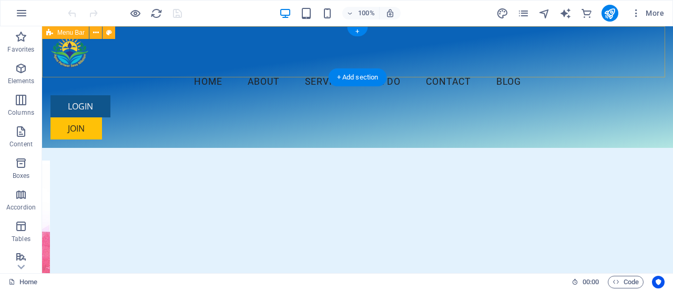
click at [157, 67] on div "Menu Home About Service We Do Contact Blog LOGIN JOIN" at bounding box center [357, 86] width 631 height 121
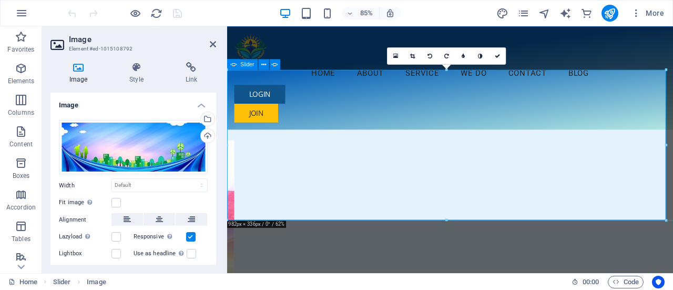
click at [246, 66] on span "Slider" at bounding box center [248, 63] width 14 height 5
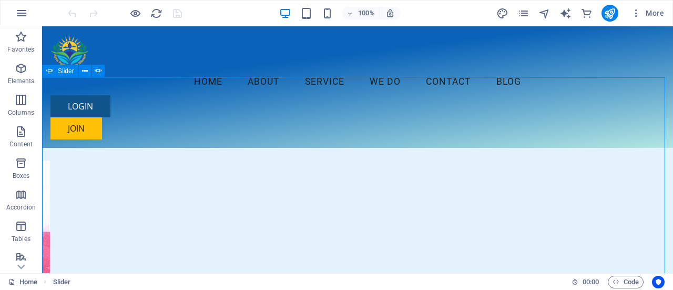
click at [50, 73] on icon at bounding box center [49, 71] width 7 height 13
select select "ms"
select select "s"
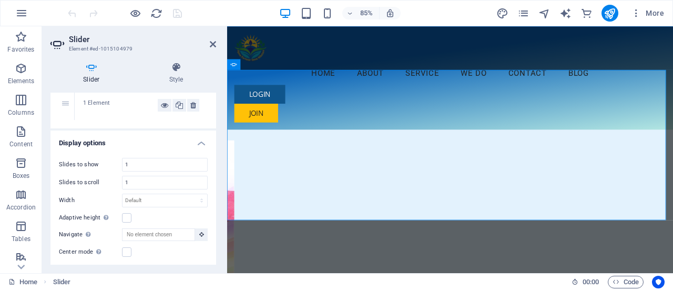
scroll to position [75, 0]
click at [153, 168] on input "1" at bounding box center [164, 164] width 85 height 13
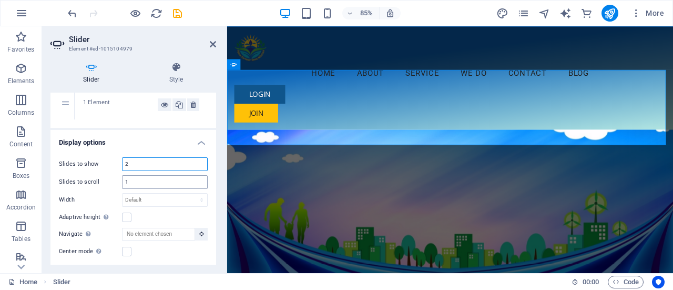
type input "2"
click at [147, 181] on input "1" at bounding box center [164, 182] width 85 height 13
type input "2"
click at [143, 166] on input "2" at bounding box center [164, 164] width 85 height 13
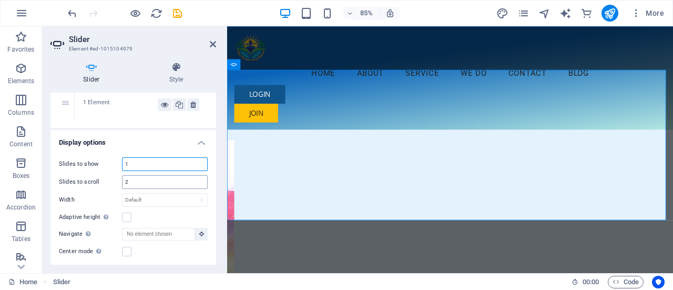
type input "1"
click at [139, 178] on input "2" at bounding box center [164, 182] width 85 height 13
click at [124, 216] on label at bounding box center [126, 216] width 9 height 9
click at [0, 0] on input "Adaptive height Automatically adjust the height for single slide horizontal sli…" at bounding box center [0, 0] width 0 height 0
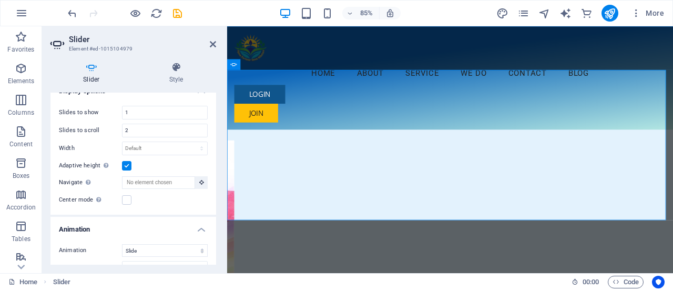
scroll to position [128, 0]
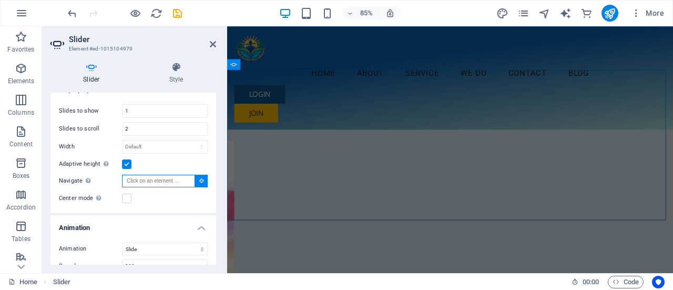
click at [172, 179] on input "Navigate Select another slider to be navigated by this one" at bounding box center [158, 180] width 73 height 13
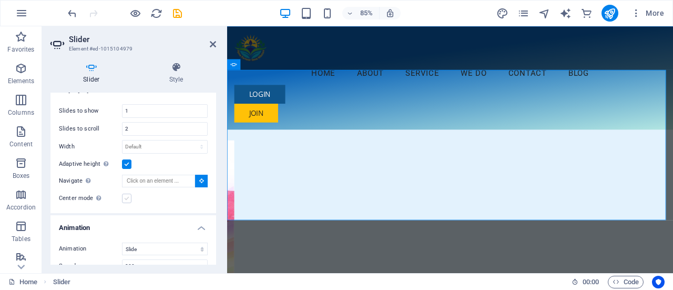
click at [123, 199] on label at bounding box center [126, 197] width 9 height 9
click at [0, 0] on input "Center mode Enables centered view with partial previous/next slide. Use with od…" at bounding box center [0, 0] width 0 height 0
drag, startPoint x: 213, startPoint y: 163, endPoint x: 213, endPoint y: 187, distance: 23.1
click at [213, 187] on div "Slides to show 1 Slides to scroll 2 Width Default px % rem em vw vh Adaptive he…" at bounding box center [133, 163] width 166 height 135
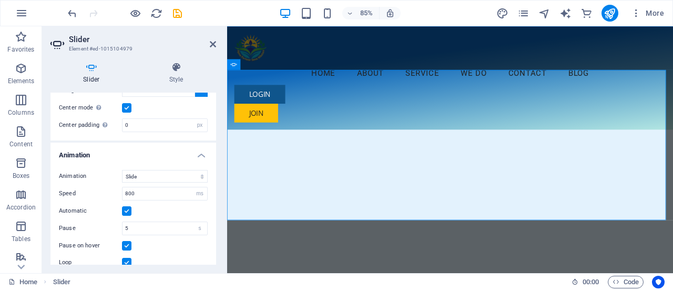
scroll to position [219, 0]
click at [171, 176] on select "Slide Fade" at bounding box center [165, 176] width 86 height 13
click at [122, 170] on select "Slide Fade" at bounding box center [165, 176] width 86 height 13
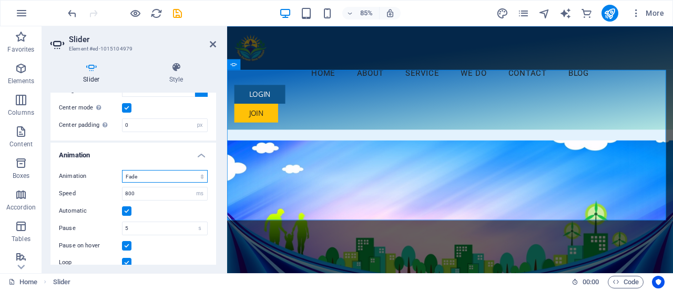
click at [163, 176] on select "Slide Fade" at bounding box center [165, 176] width 86 height 13
select select "slide"
click at [122, 170] on select "Slide Fade" at bounding box center [165, 176] width 86 height 13
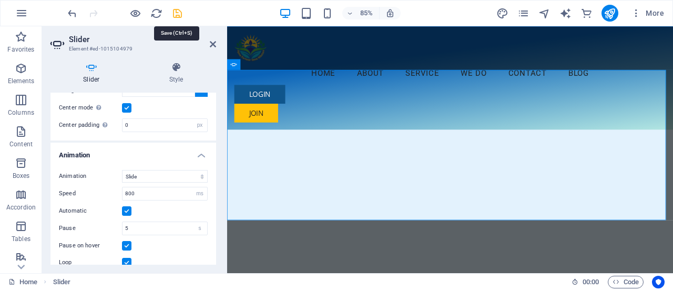
click at [176, 13] on icon "save" at bounding box center [177, 13] width 12 height 12
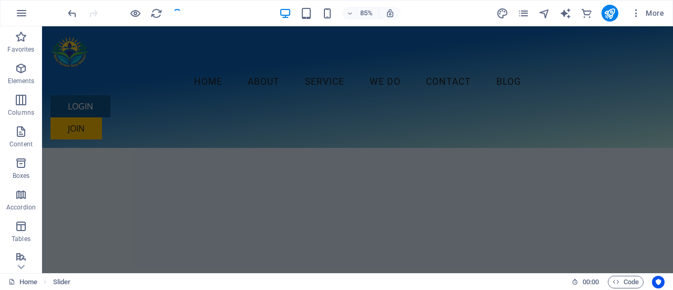
checkbox input "false"
click at [610, 11] on icon "publish" at bounding box center [609, 13] width 12 height 12
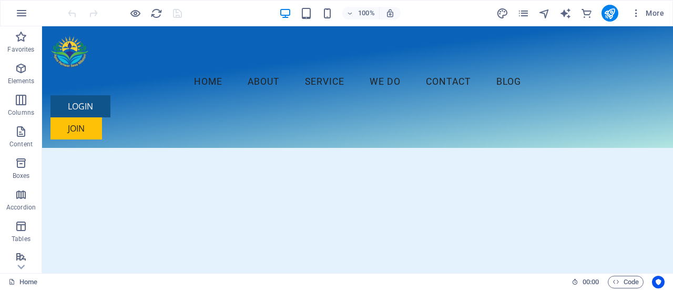
drag, startPoint x: 671, startPoint y: 47, endPoint x: 705, endPoint y: 52, distance: 34.9
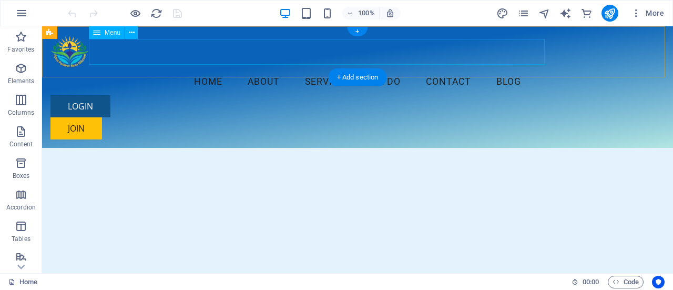
click at [315, 69] on nav "Home About Service We Do Contact Blog" at bounding box center [357, 82] width 614 height 26
select select
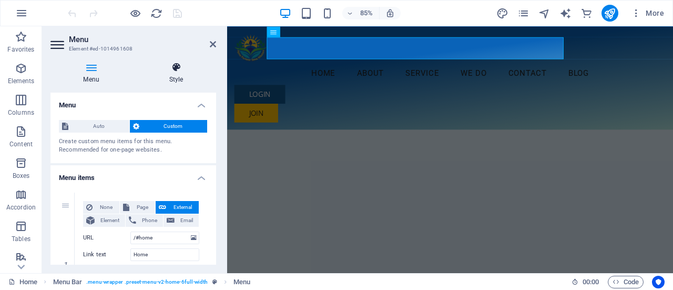
click at [174, 71] on icon at bounding box center [176, 67] width 80 height 11
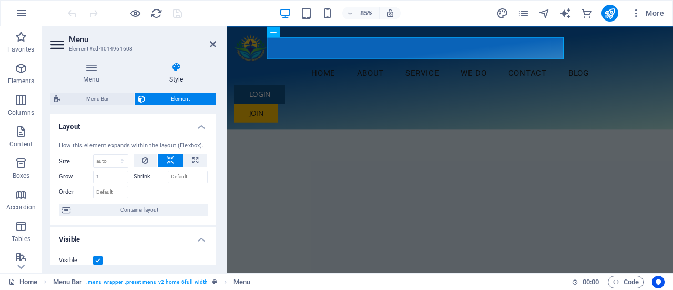
drag, startPoint x: 216, startPoint y: 131, endPoint x: 217, endPoint y: 162, distance: 31.0
click at [217, 162] on div "Menu Style Menu Auto Custom Create custom menu items for this menu. Recommended…" at bounding box center [133, 163] width 182 height 219
click at [95, 67] on icon at bounding box center [90, 67] width 81 height 11
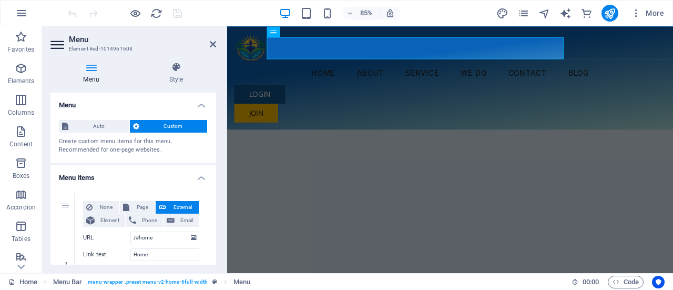
drag, startPoint x: 212, startPoint y: 112, endPoint x: 212, endPoint y: 125, distance: 13.1
click at [212, 125] on div "Auto Custom Create custom menu items for this menu. Recommended for one-page we…" at bounding box center [133, 137] width 166 height 52
drag, startPoint x: 216, startPoint y: 110, endPoint x: 211, endPoint y: 125, distance: 15.5
click at [211, 125] on div "Menu Style Menu Auto Custom Create custom menu items for this menu. Recommended…" at bounding box center [133, 163] width 182 height 219
drag, startPoint x: 213, startPoint y: 113, endPoint x: 215, endPoint y: 133, distance: 20.1
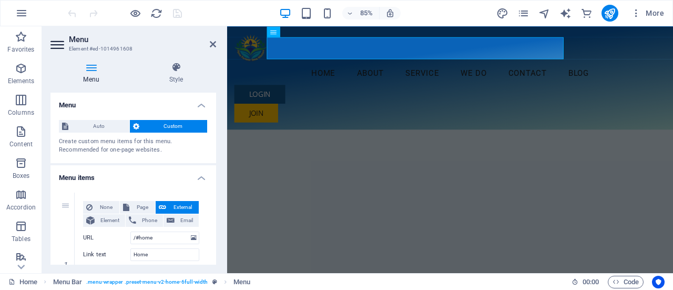
click at [215, 133] on div "Menu Auto Custom Create custom menu items for this menu. Recommended for one-pa…" at bounding box center [133, 178] width 166 height 172
drag, startPoint x: 217, startPoint y: 118, endPoint x: 215, endPoint y: 130, distance: 12.1
click at [215, 130] on div "Menu Style Menu Auto Custom Create custom menu items for this menu. Recommended…" at bounding box center [133, 163] width 182 height 219
drag, startPoint x: 216, startPoint y: 121, endPoint x: 215, endPoint y: 130, distance: 8.4
click at [215, 130] on div "Menu Style Menu Auto Custom Create custom menu items for this menu. Recommended…" at bounding box center [133, 163] width 182 height 219
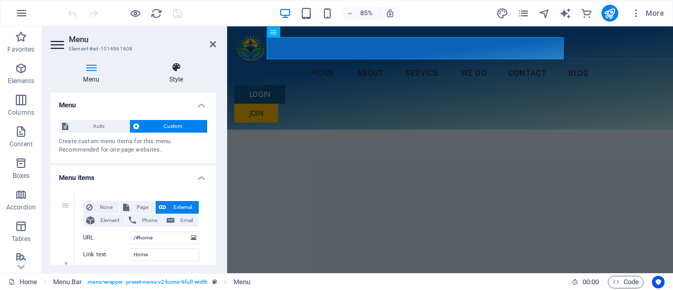
click at [178, 76] on h4 "Style" at bounding box center [176, 73] width 80 height 22
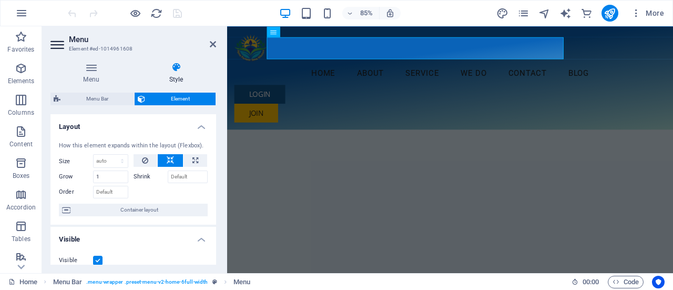
drag, startPoint x: 213, startPoint y: 150, endPoint x: 213, endPoint y: 172, distance: 22.1
click at [213, 172] on div "How this element expands within the layout (Flexbox). Size Default auto px % 1/…" at bounding box center [133, 179] width 166 height 92
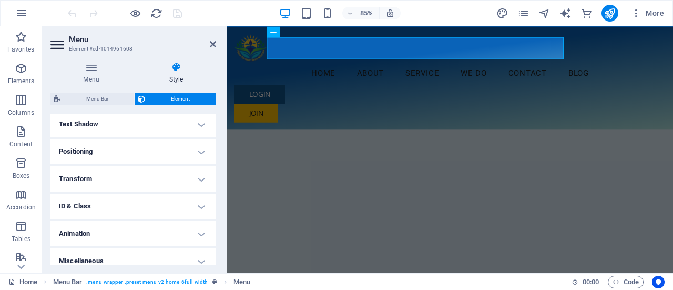
scroll to position [293, 0]
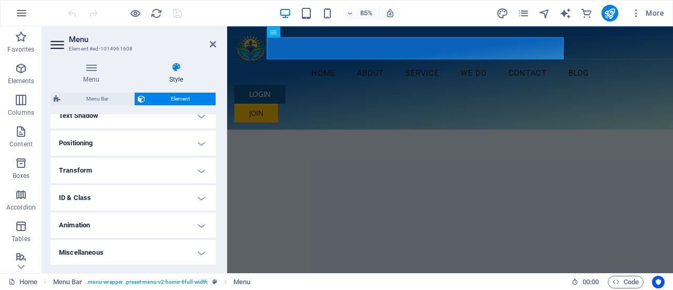
click at [201, 251] on h4 "Miscellaneous" at bounding box center [133, 252] width 166 height 25
click at [212, 223] on h4 "Animation" at bounding box center [133, 224] width 166 height 25
drag, startPoint x: 212, startPoint y: 223, endPoint x: 212, endPoint y: 235, distance: 11.6
click at [212, 235] on li "Animation Copy Paste Preview Don't animate Show / Hide Slide up/down Zoom in/ou…" at bounding box center [133, 241] width 166 height 59
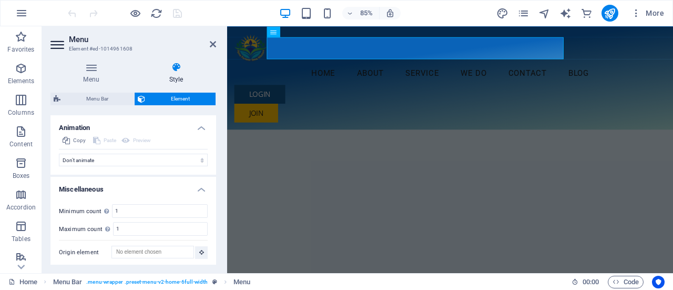
scroll to position [392, 0]
click at [305, 32] on icon at bounding box center [303, 31] width 5 height 9
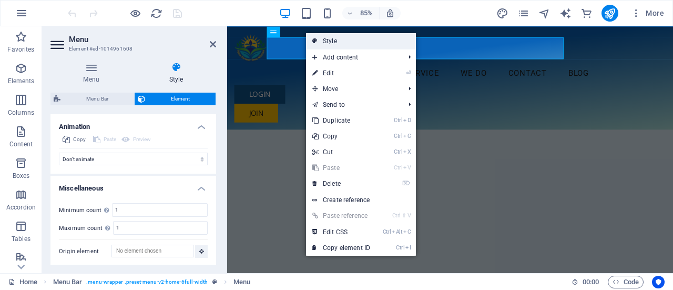
click at [320, 42] on link "Style" at bounding box center [361, 41] width 110 height 16
select select "rem"
select select "preset-menu-v2-home-6full-width"
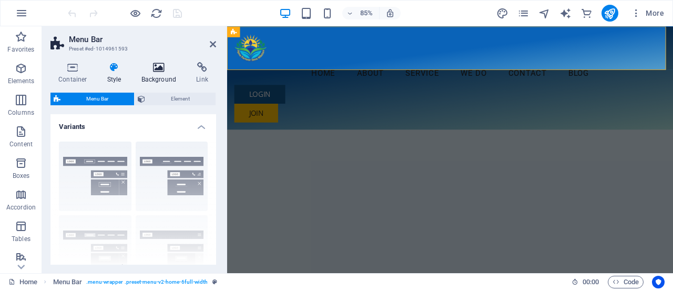
click at [152, 72] on icon at bounding box center [158, 67] width 51 height 11
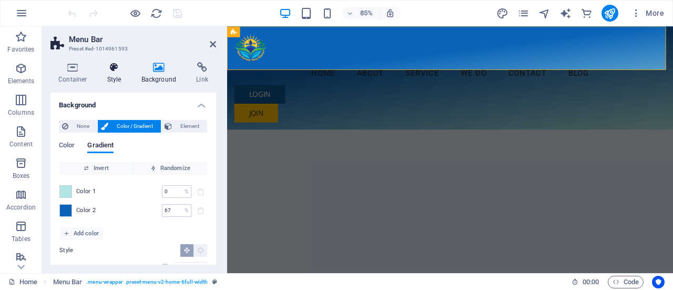
click at [111, 72] on icon at bounding box center [114, 67] width 30 height 11
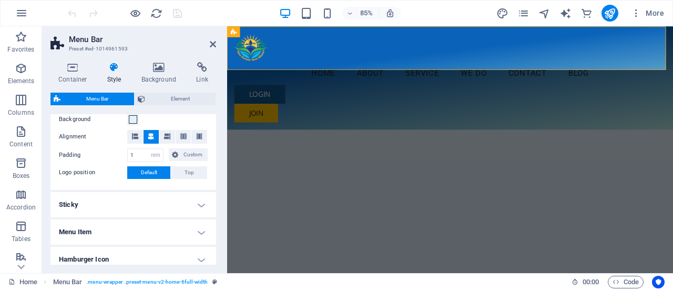
scroll to position [211, 0]
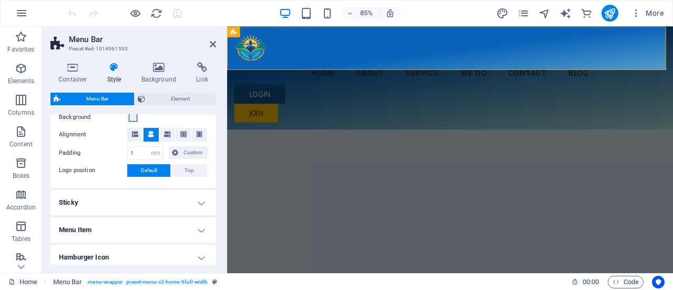
click at [197, 205] on h4 "Sticky" at bounding box center [133, 202] width 166 height 25
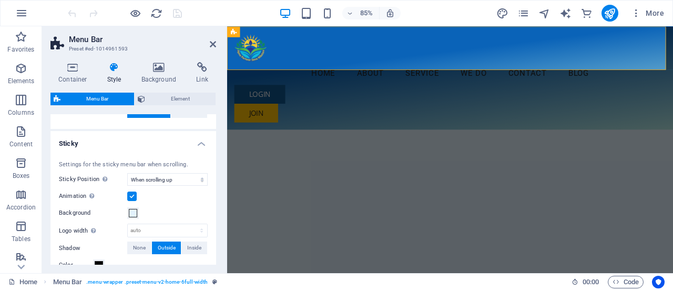
scroll to position [276, 0]
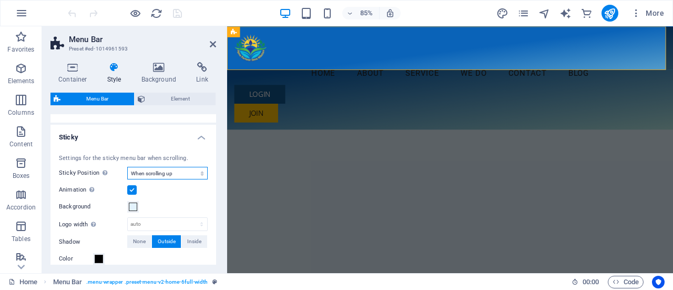
click at [171, 173] on select "Off Instant After menu After banner When scrolling up" at bounding box center [167, 173] width 80 height 13
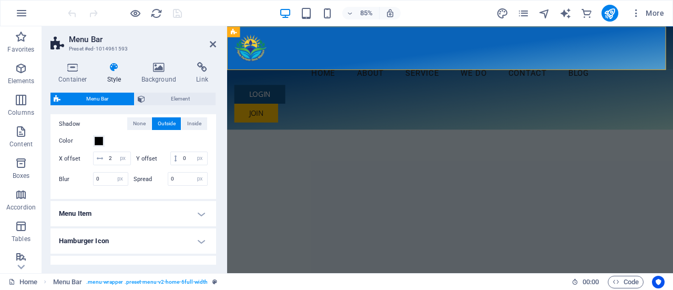
scroll to position [399, 0]
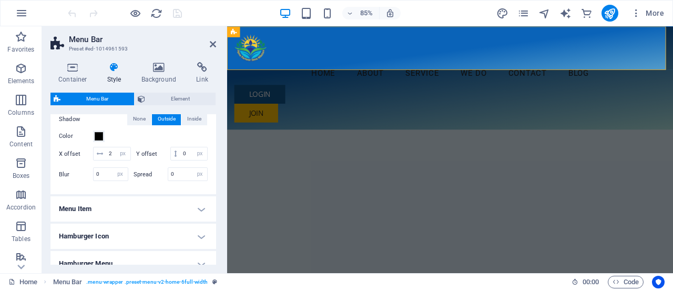
click at [201, 221] on h4 "Menu Item" at bounding box center [133, 208] width 166 height 25
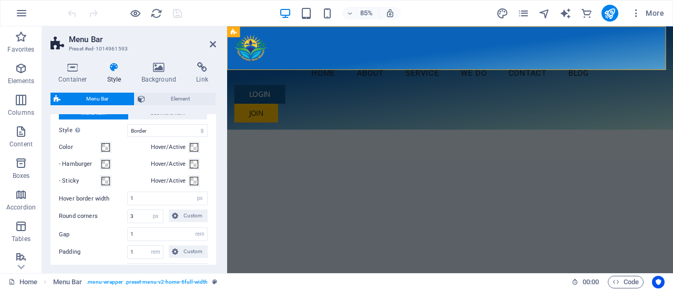
scroll to position [526, 0]
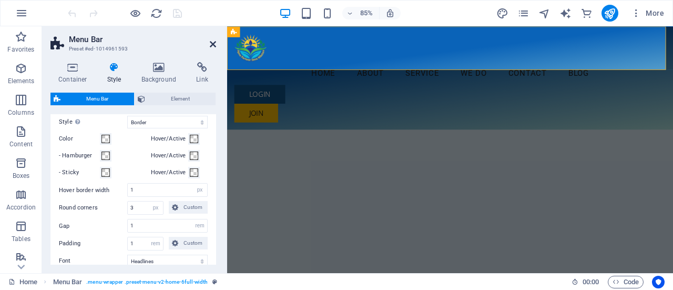
click at [210, 44] on icon at bounding box center [213, 44] width 6 height 8
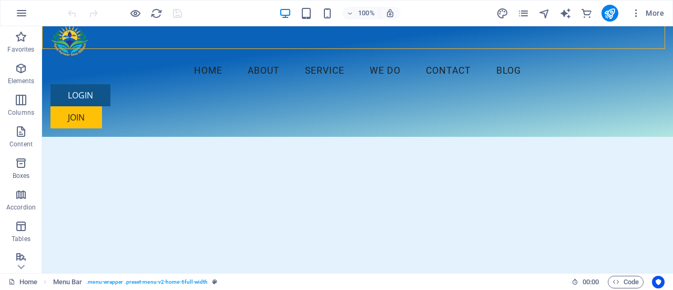
scroll to position [0, 0]
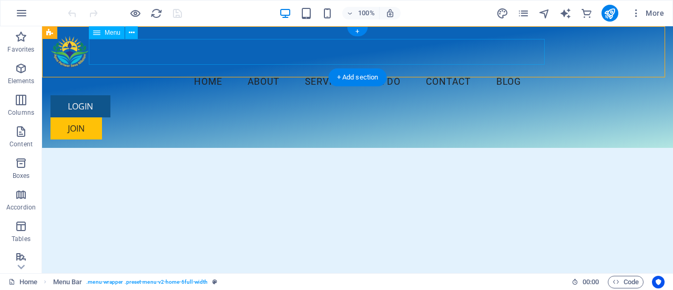
click at [109, 69] on nav "Home About Service We Do Contact Blog" at bounding box center [357, 82] width 614 height 26
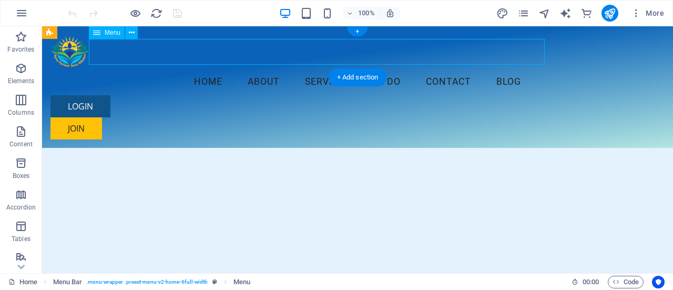
click at [109, 69] on nav "Home About Service We Do Contact Blog" at bounding box center [357, 82] width 614 height 26
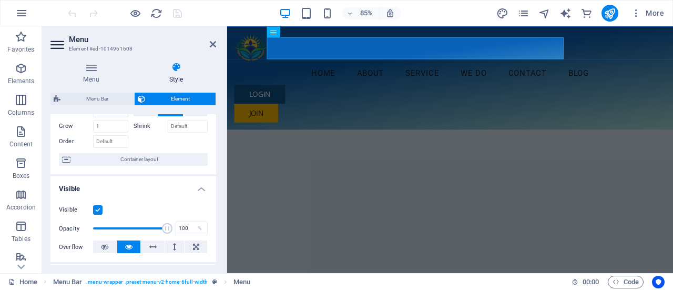
scroll to position [43, 0]
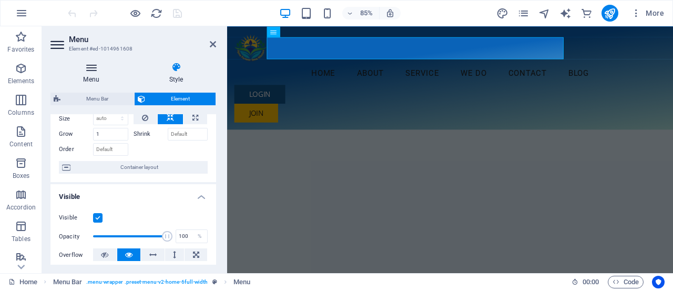
click at [81, 67] on icon at bounding box center [90, 67] width 81 height 11
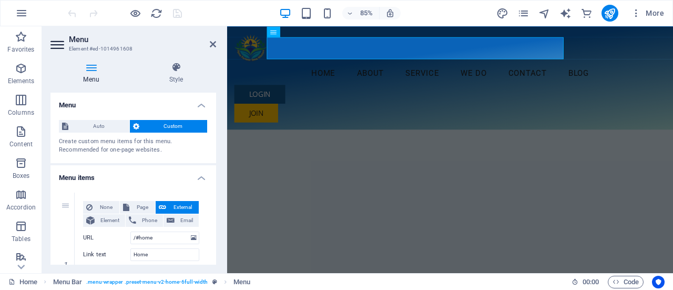
click at [93, 69] on icon at bounding box center [90, 67] width 81 height 11
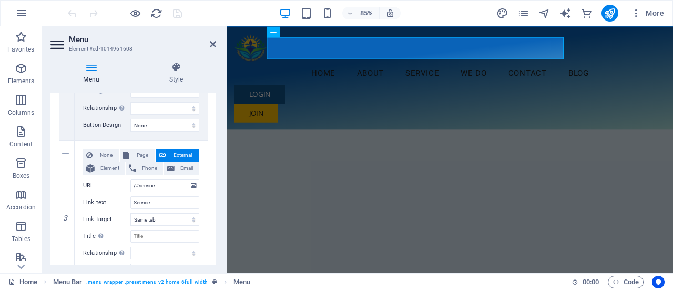
scroll to position [0, 0]
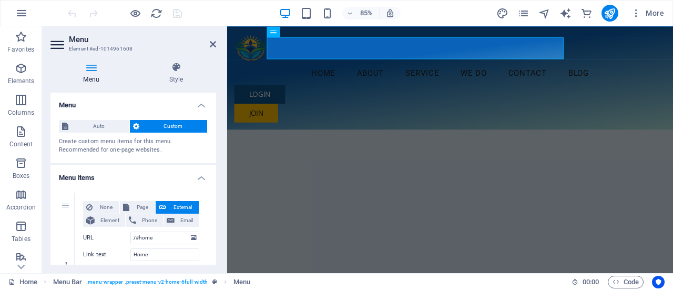
click at [90, 70] on icon at bounding box center [90, 67] width 81 height 11
click at [273, 33] on icon at bounding box center [272, 31] width 5 height 9
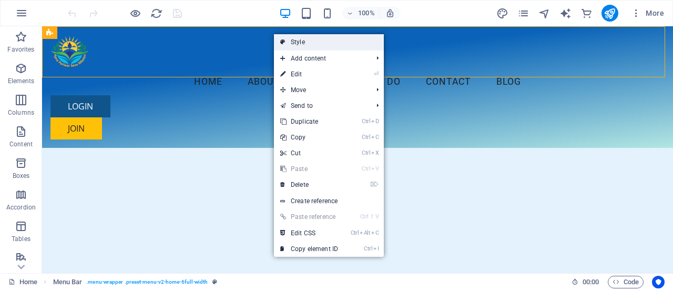
click at [285, 43] on link "Style" at bounding box center [329, 42] width 110 height 16
select select "rem"
select select "sticky_reverse"
select select "px"
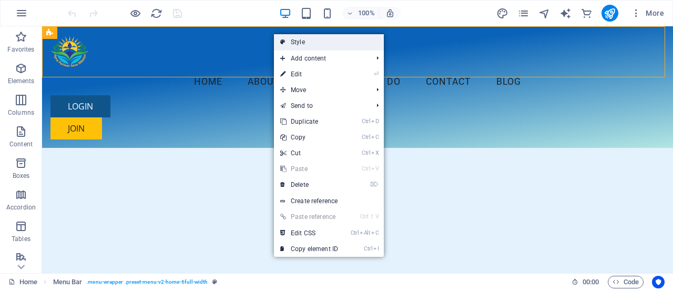
select select "px"
select select "hover_border"
select select "px"
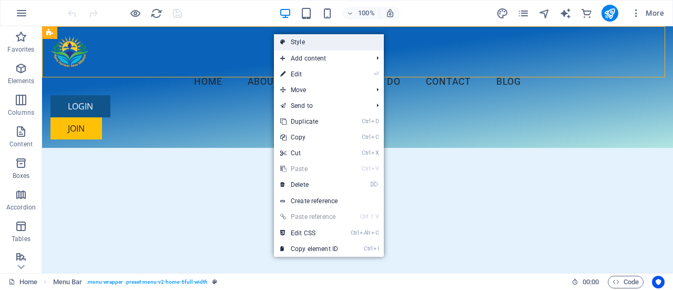
select select "rem"
select select "link-special-font"
select select "rem"
select select "200"
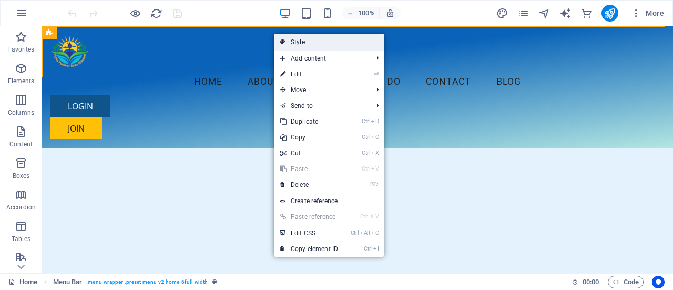
select select "px"
select select "preset-menu-v2-home-6full-width"
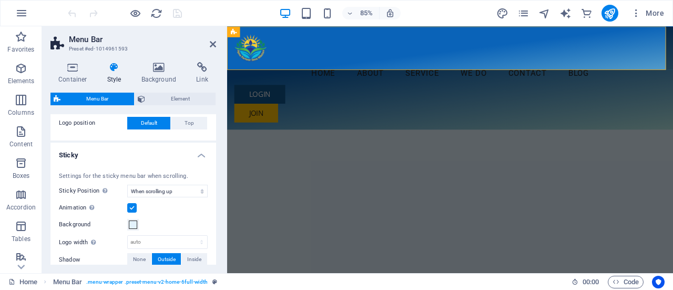
scroll to position [252, 0]
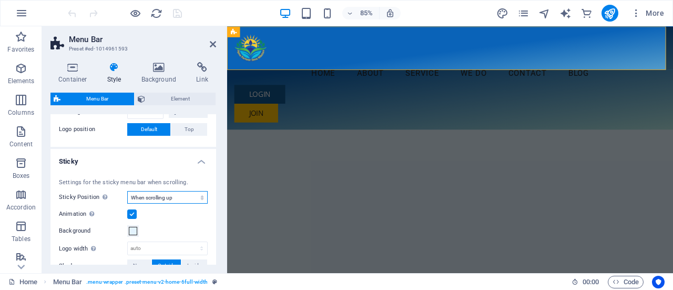
click at [155, 197] on select "Off Instant After menu After banner When scrolling up" at bounding box center [167, 197] width 80 height 13
select select "sticky_instant"
click at [127, 191] on select "Off Instant After menu After banner When scrolling up" at bounding box center [167, 197] width 80 height 13
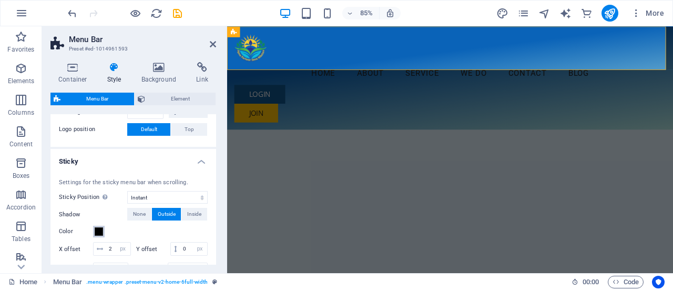
click at [93, 234] on button "Color" at bounding box center [99, 231] width 12 height 12
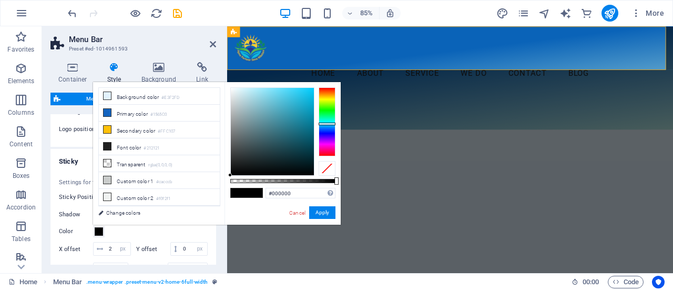
click at [325, 124] on div at bounding box center [326, 121] width 17 height 68
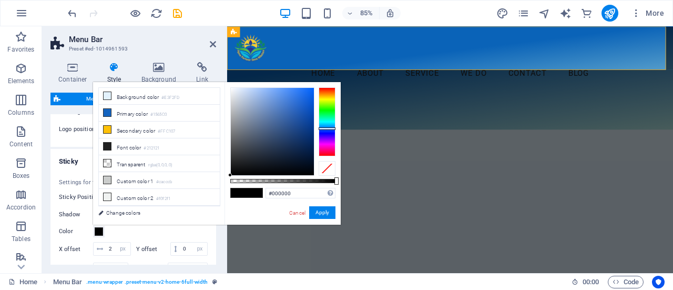
click at [328, 128] on div at bounding box center [326, 121] width 17 height 68
type input "#254576"
click at [287, 135] on div at bounding box center [272, 131] width 83 height 87
drag, startPoint x: 328, startPoint y: 215, endPoint x: 118, endPoint y: 220, distance: 210.3
click at [327, 213] on button "Apply" at bounding box center [322, 212] width 26 height 13
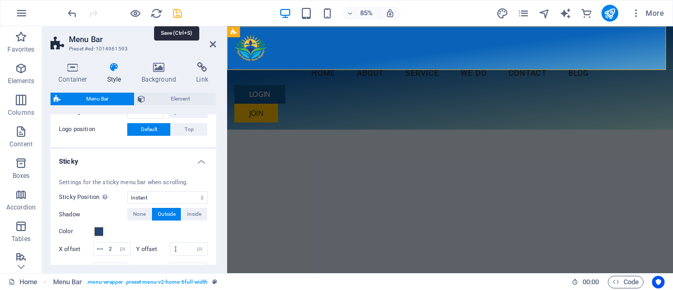
click at [173, 16] on icon "save" at bounding box center [177, 13] width 12 height 12
checkbox input "false"
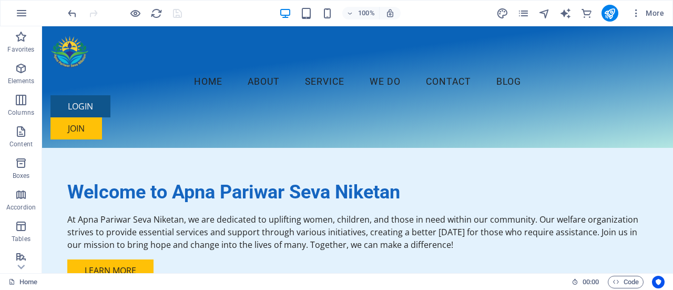
scroll to position [0, 0]
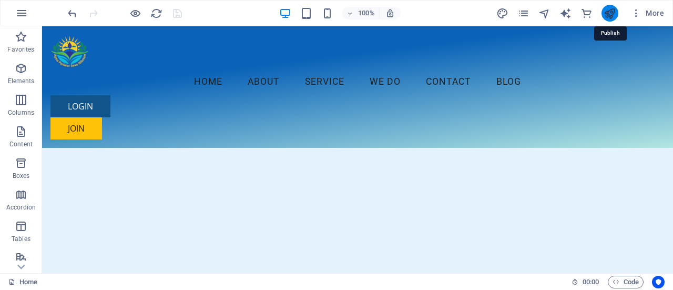
click at [610, 15] on icon "publish" at bounding box center [609, 13] width 12 height 12
